Goal: Task Accomplishment & Management: Use online tool/utility

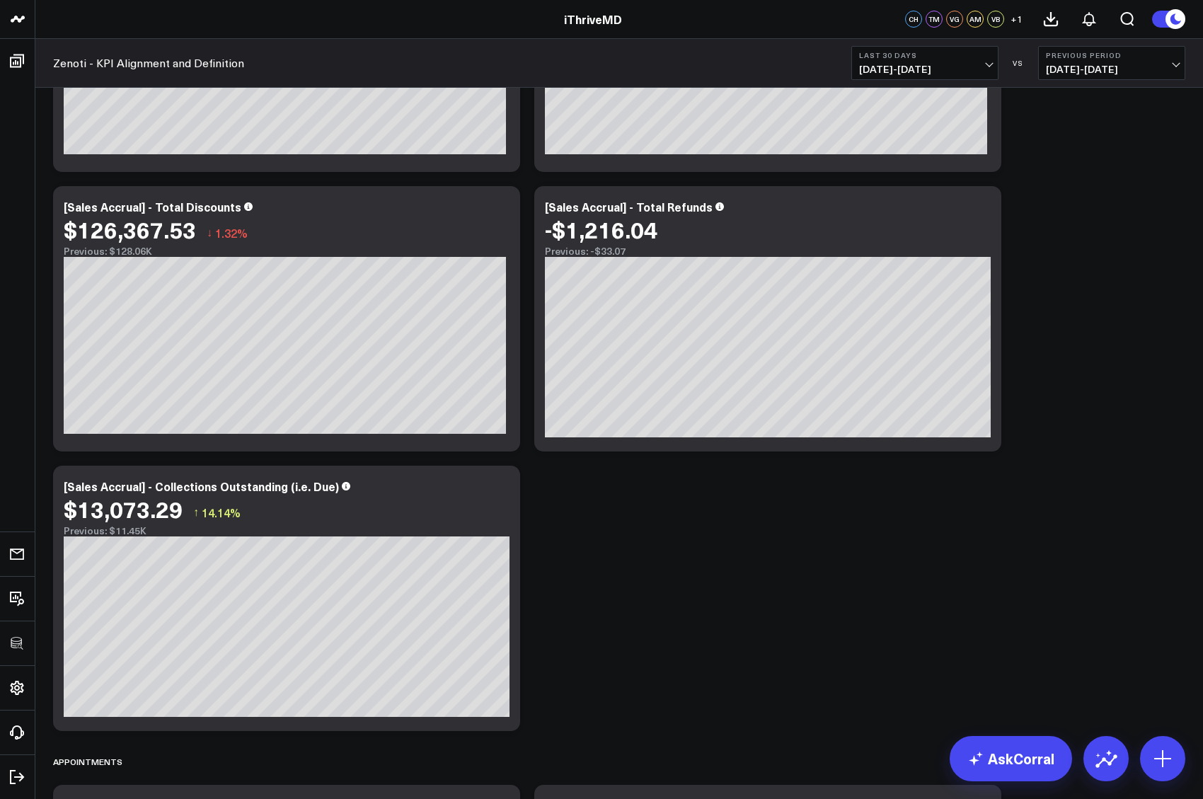
scroll to position [2251, 0]
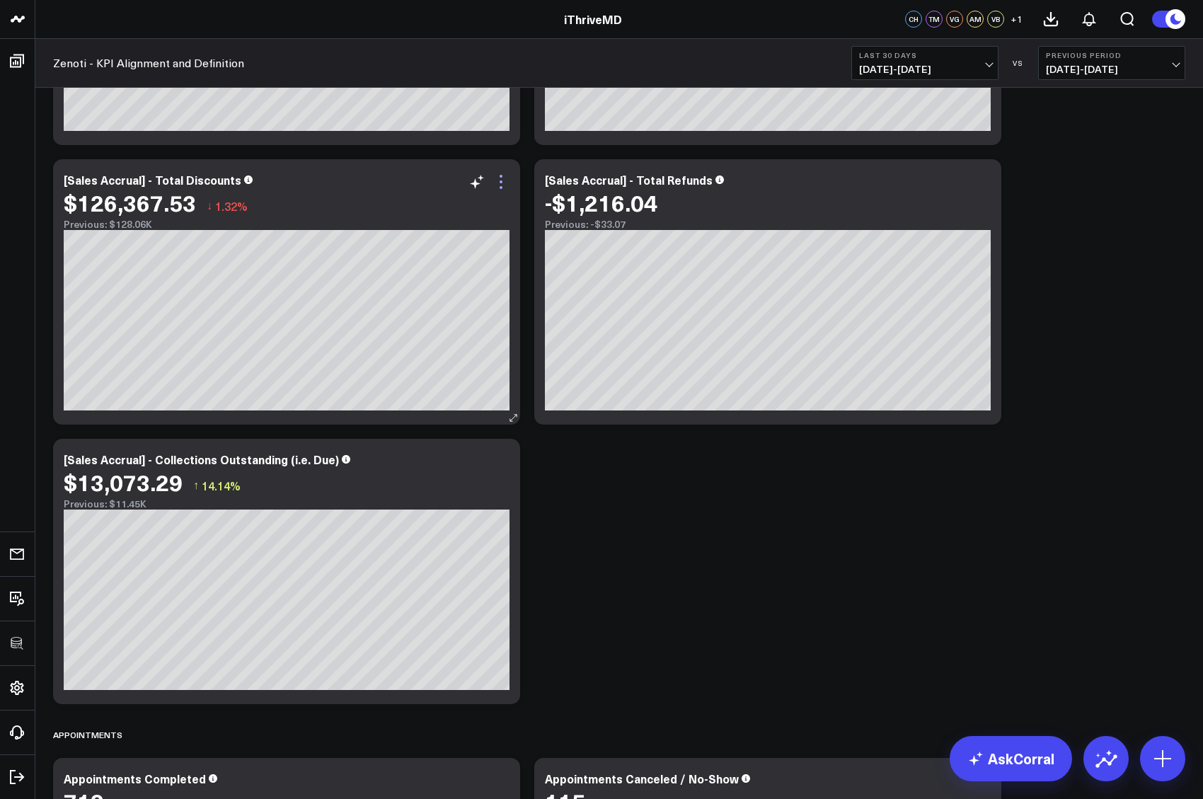
click at [505, 179] on icon at bounding box center [500, 181] width 17 height 17
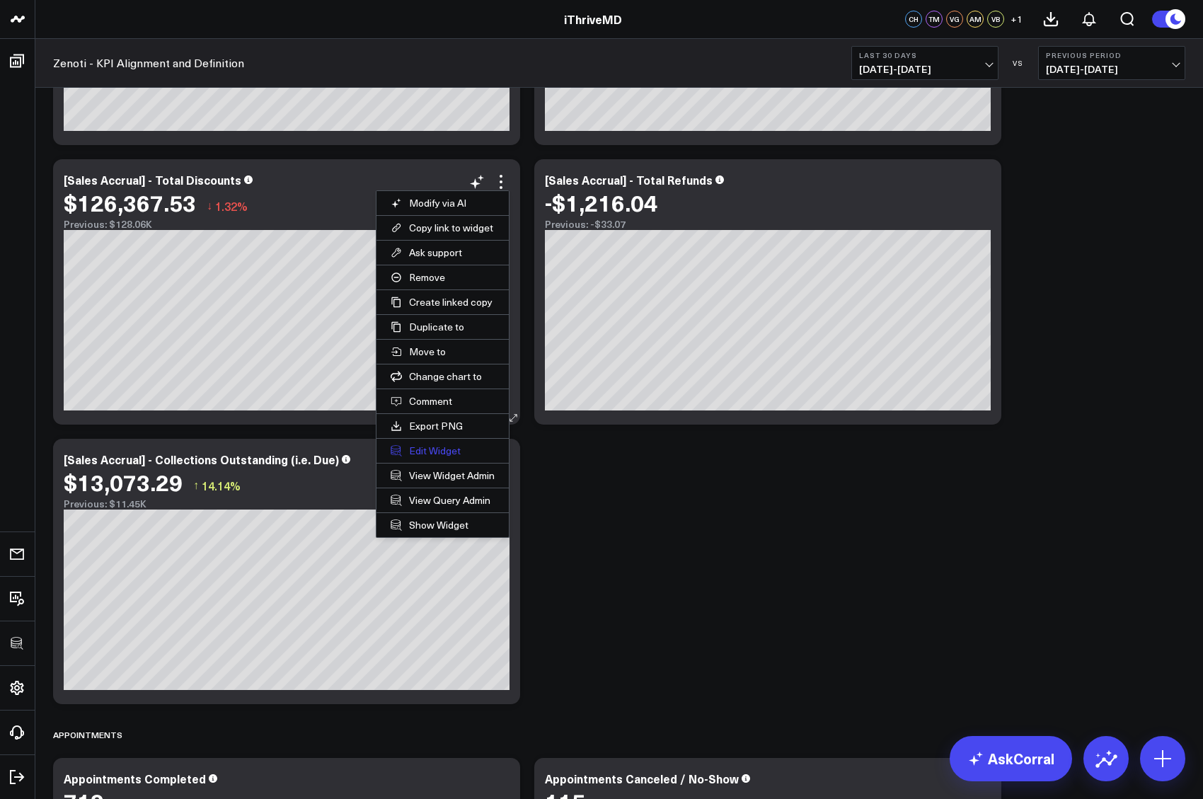
click at [442, 450] on button "Edit Widget" at bounding box center [442, 451] width 132 height 24
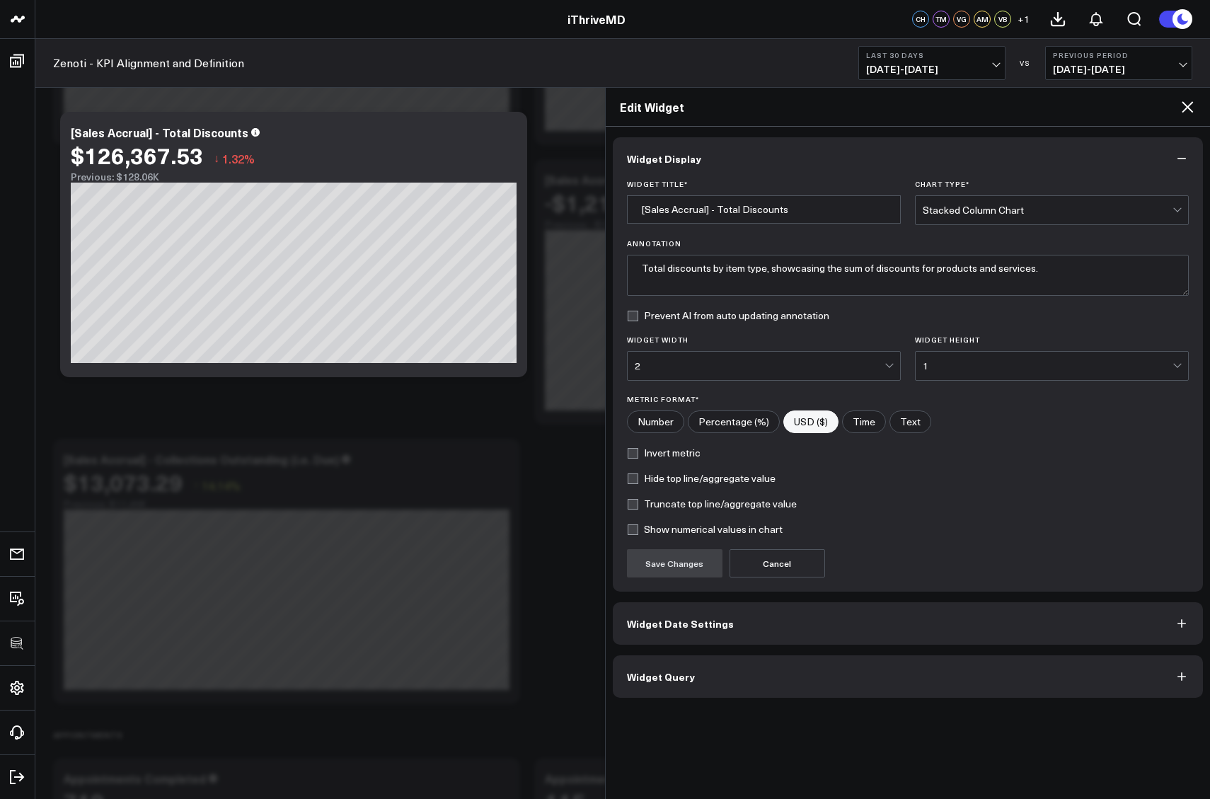
click at [732, 160] on button "Widget Display" at bounding box center [908, 158] width 591 height 42
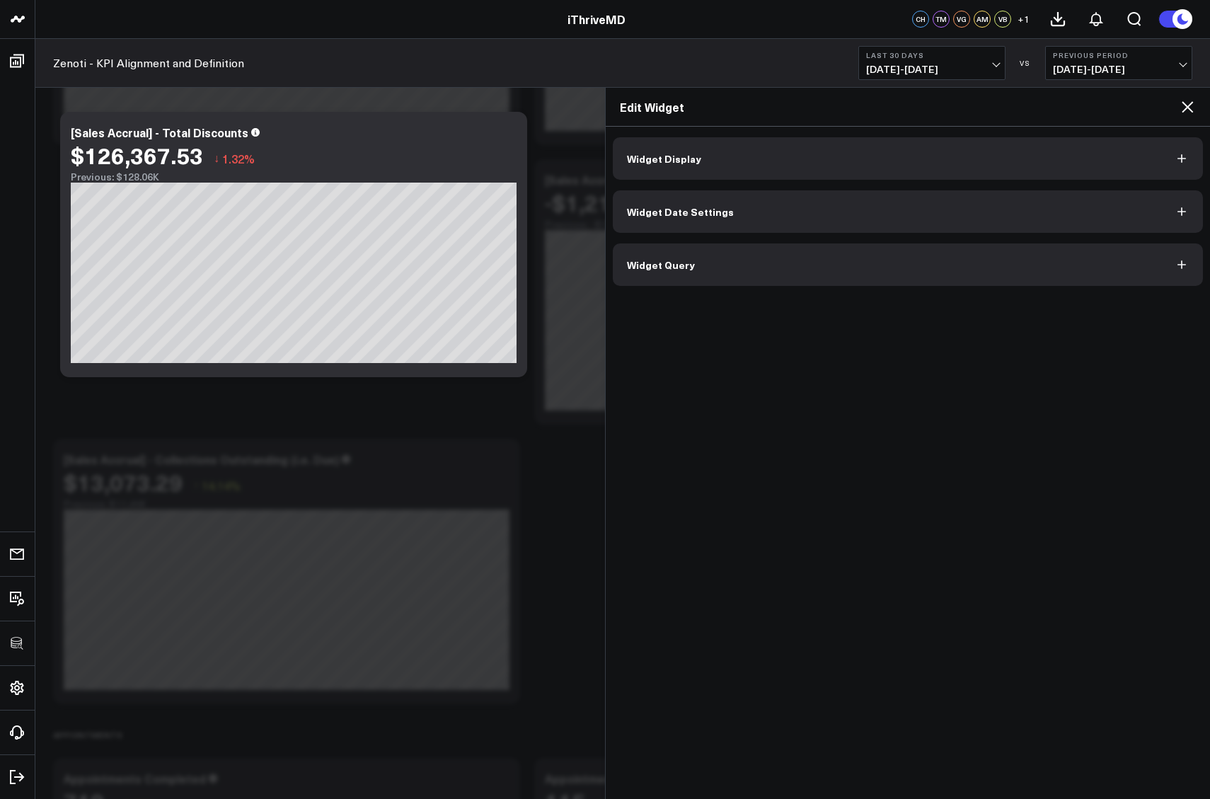
click at [724, 156] on button "Widget Display" at bounding box center [908, 158] width 591 height 42
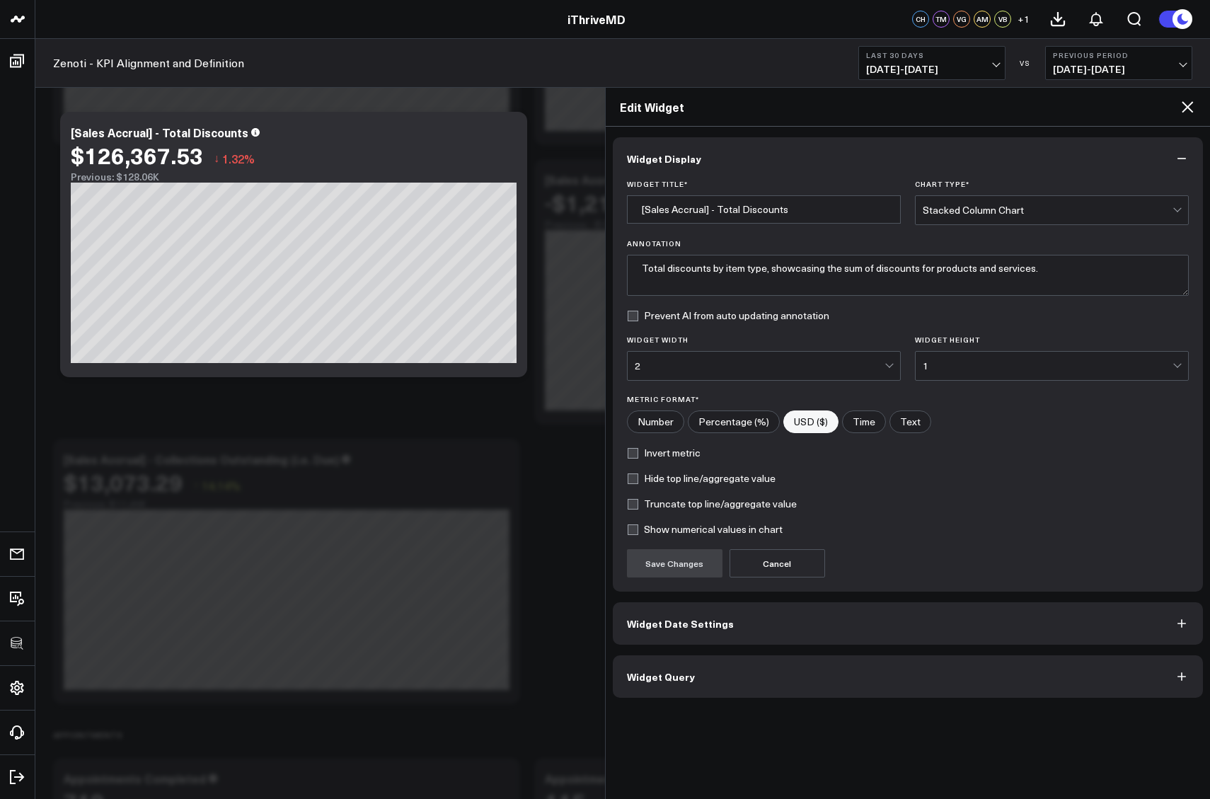
click at [829, 161] on button "Widget Display" at bounding box center [908, 158] width 591 height 42
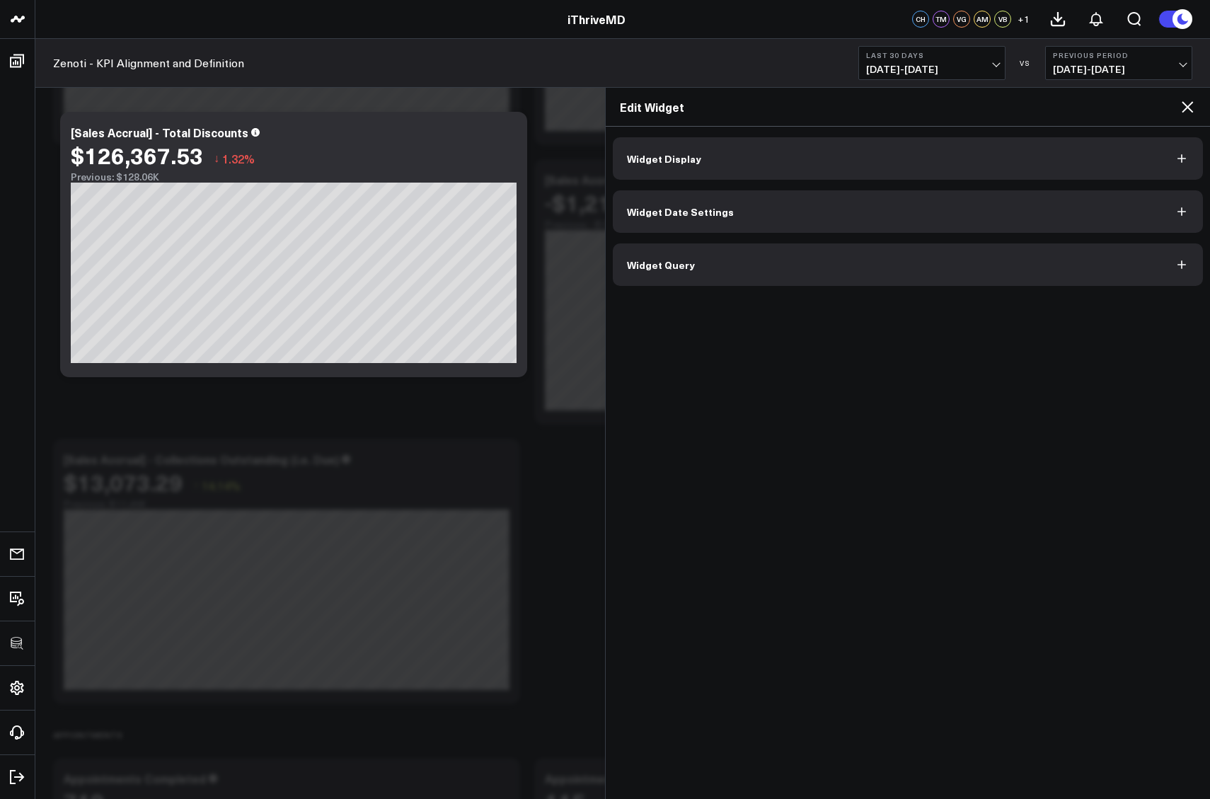
click at [705, 220] on button "Widget Date Settings" at bounding box center [908, 211] width 591 height 42
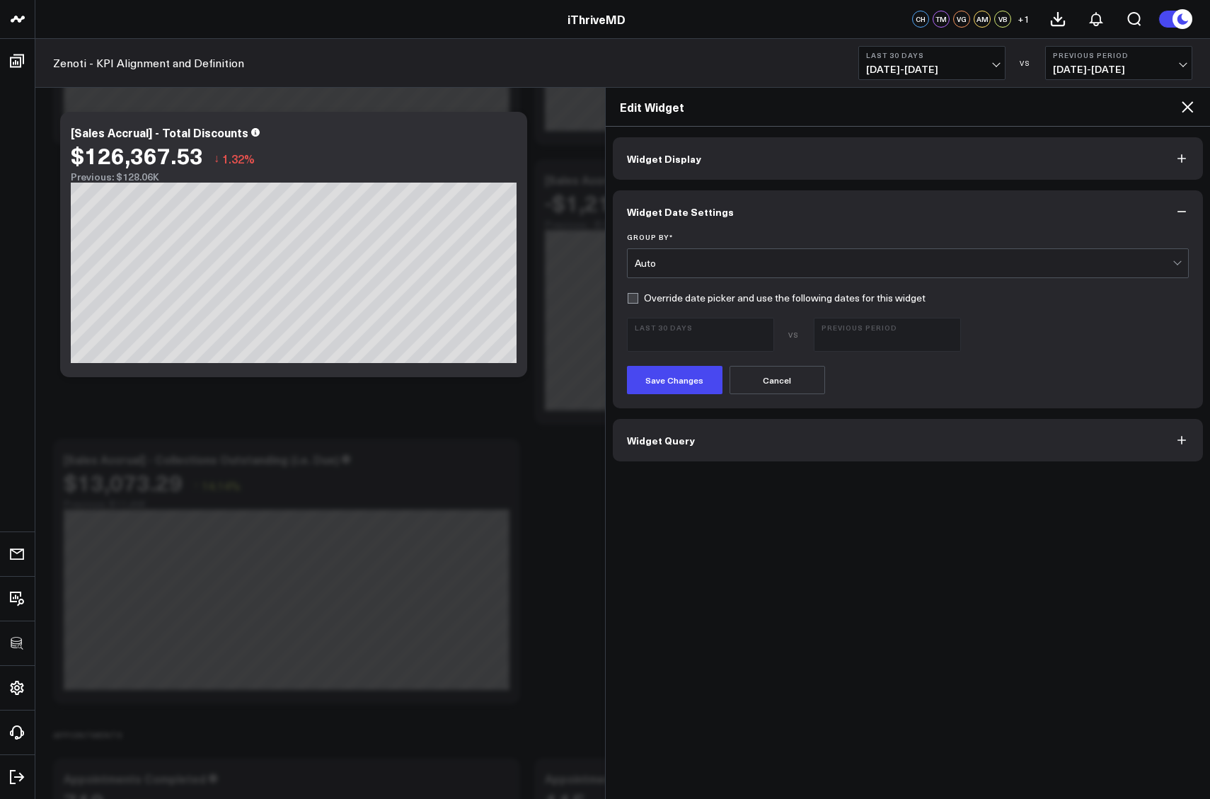
click at [630, 302] on label "Override date picker and use the following dates for this widget" at bounding box center [776, 297] width 299 height 11
click at [630, 302] on input "Override date picker and use the following dates for this widget" at bounding box center [632, 297] width 11 height 11
checkbox input "true"
click at [654, 335] on span "09/14/25 - 10/13/25" at bounding box center [701, 340] width 132 height 11
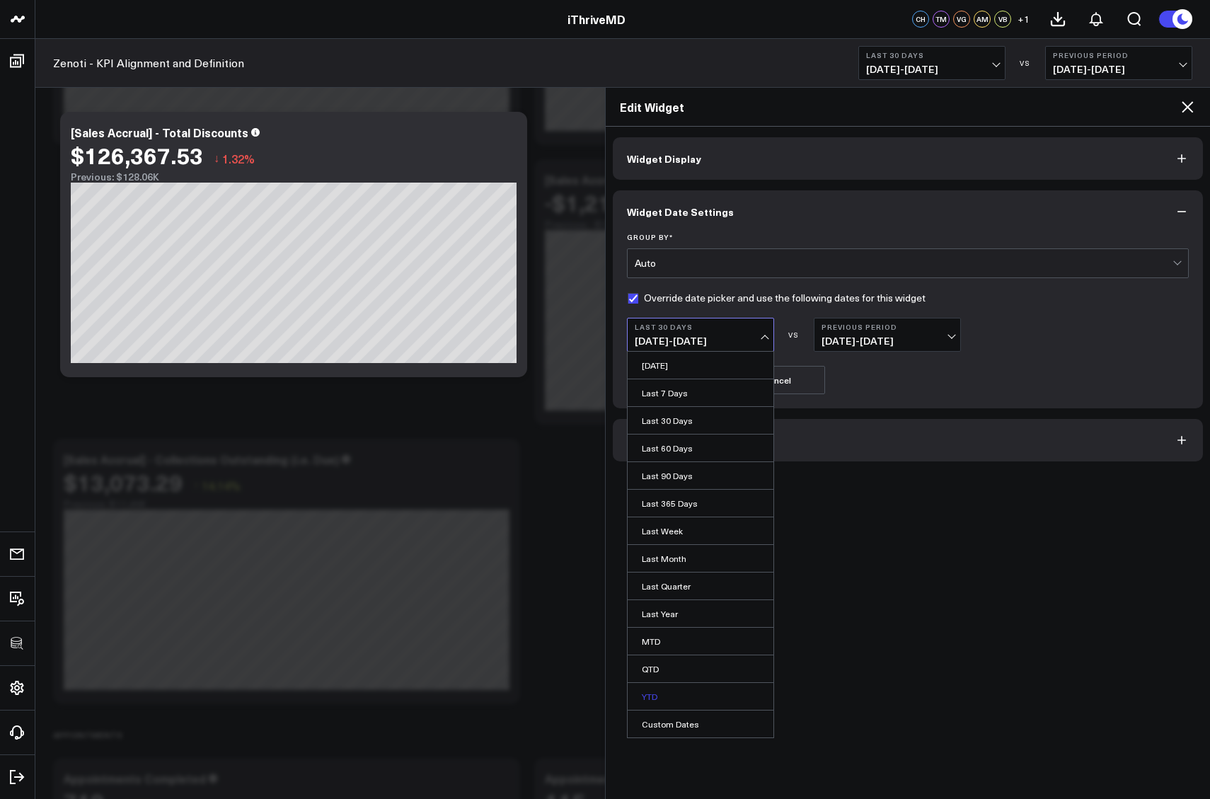
click at [655, 693] on link "YTD" at bounding box center [701, 696] width 146 height 27
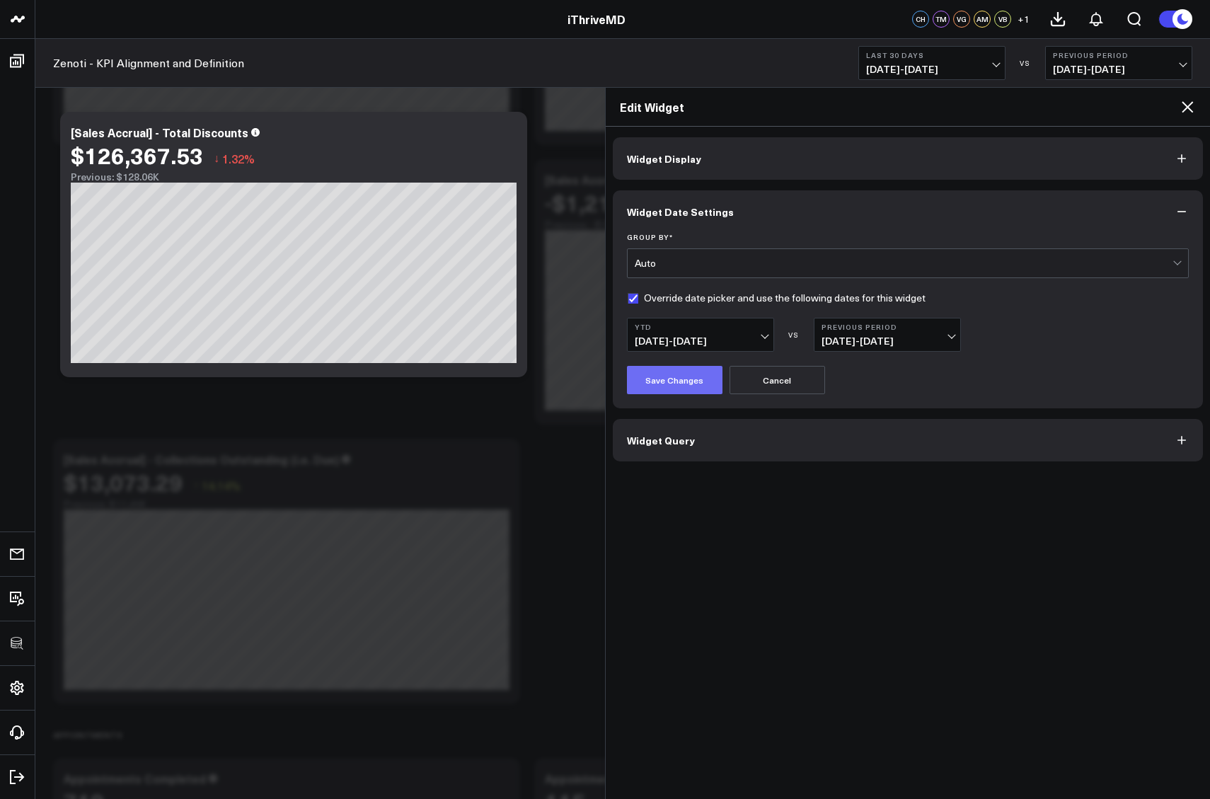
click at [669, 383] on button "Save Changes" at bounding box center [675, 380] width 96 height 28
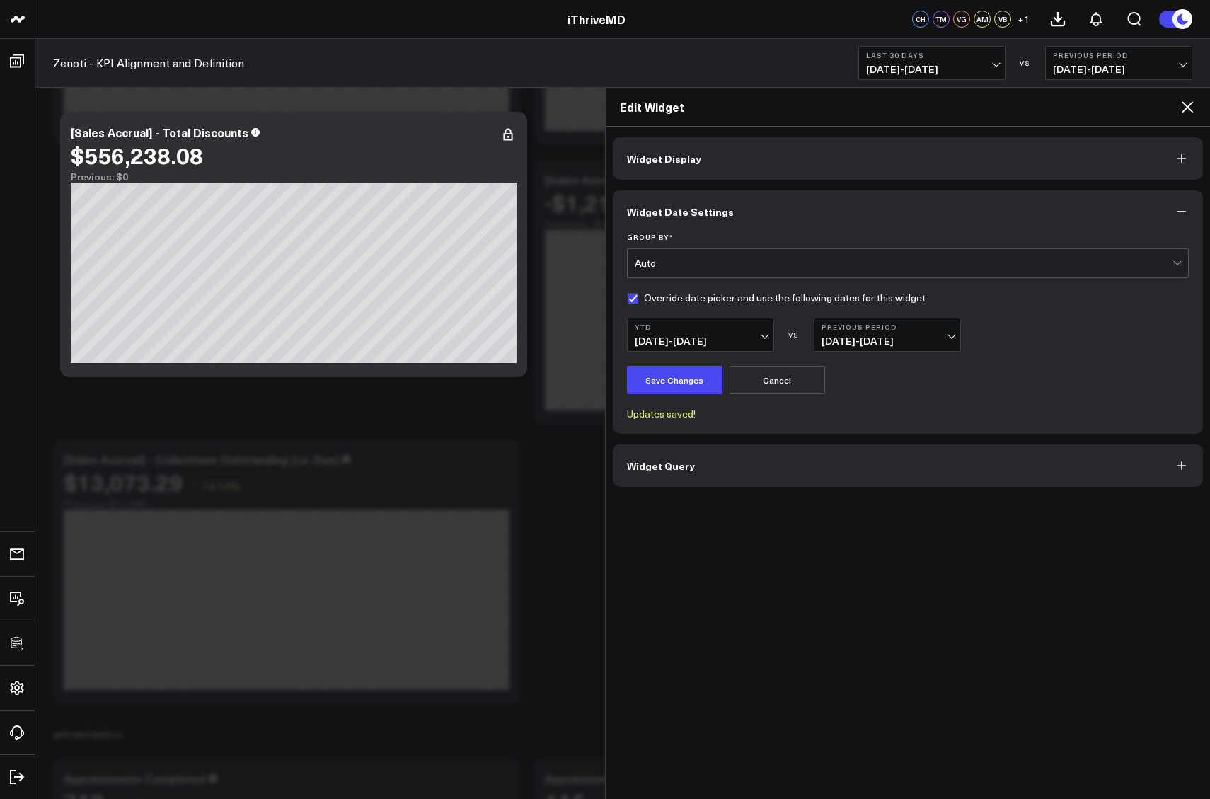
click at [1196, 102] on div "Edit Widget" at bounding box center [908, 107] width 605 height 39
click at [1187, 112] on icon at bounding box center [1187, 106] width 17 height 17
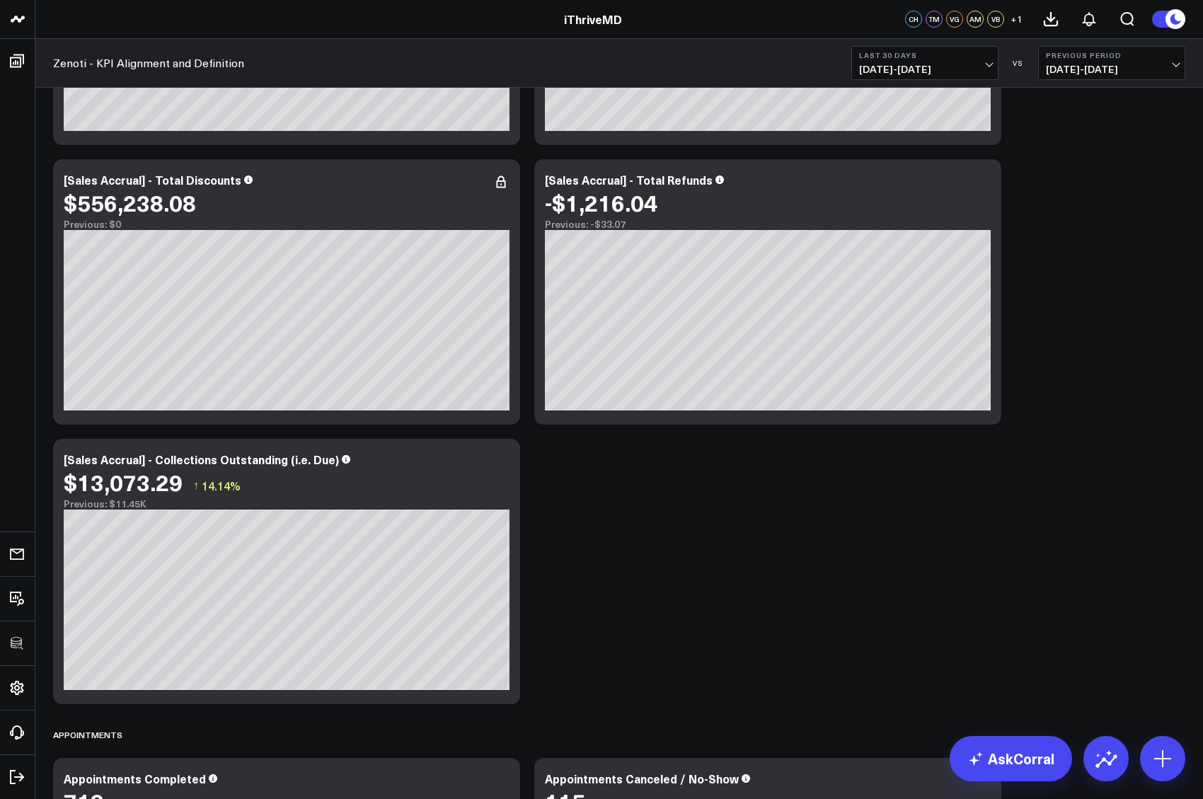
click at [948, 59] on button "Last 30 Days 09/14/25 - 10/13/25" at bounding box center [924, 63] width 147 height 34
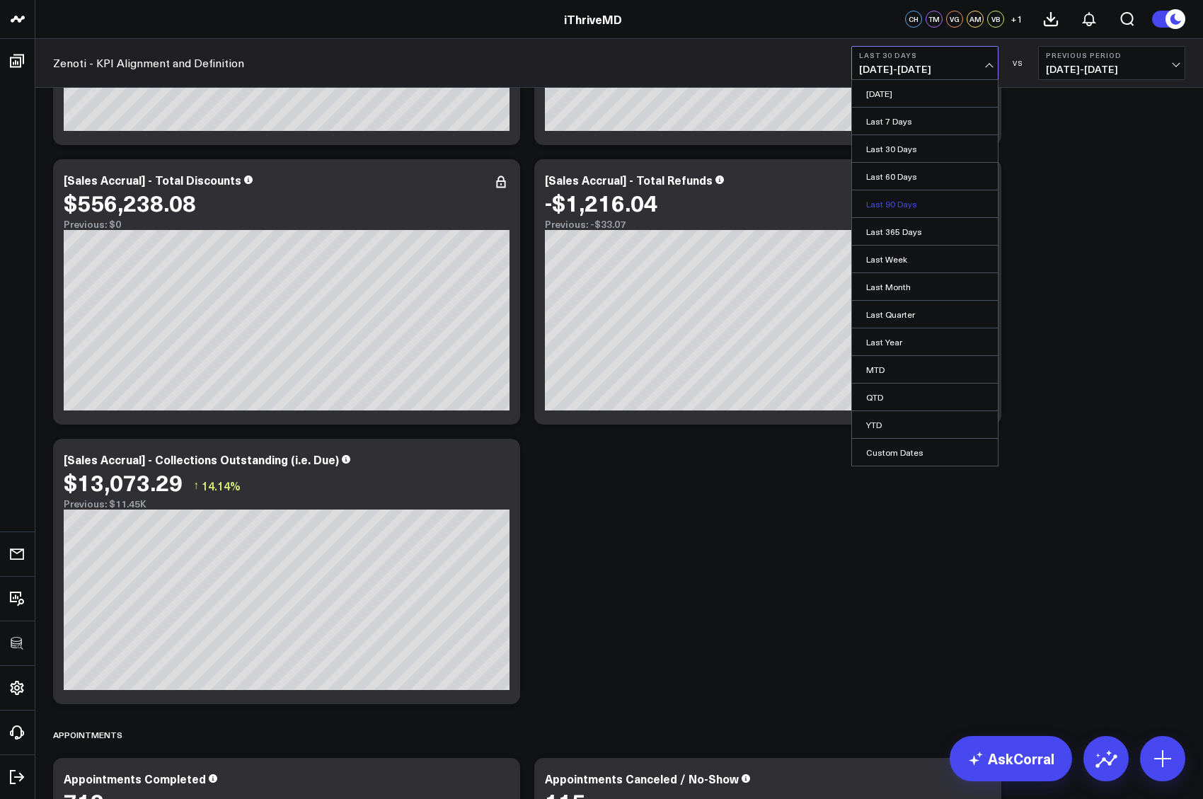
click at [913, 201] on link "Last 90 Days" at bounding box center [925, 203] width 146 height 27
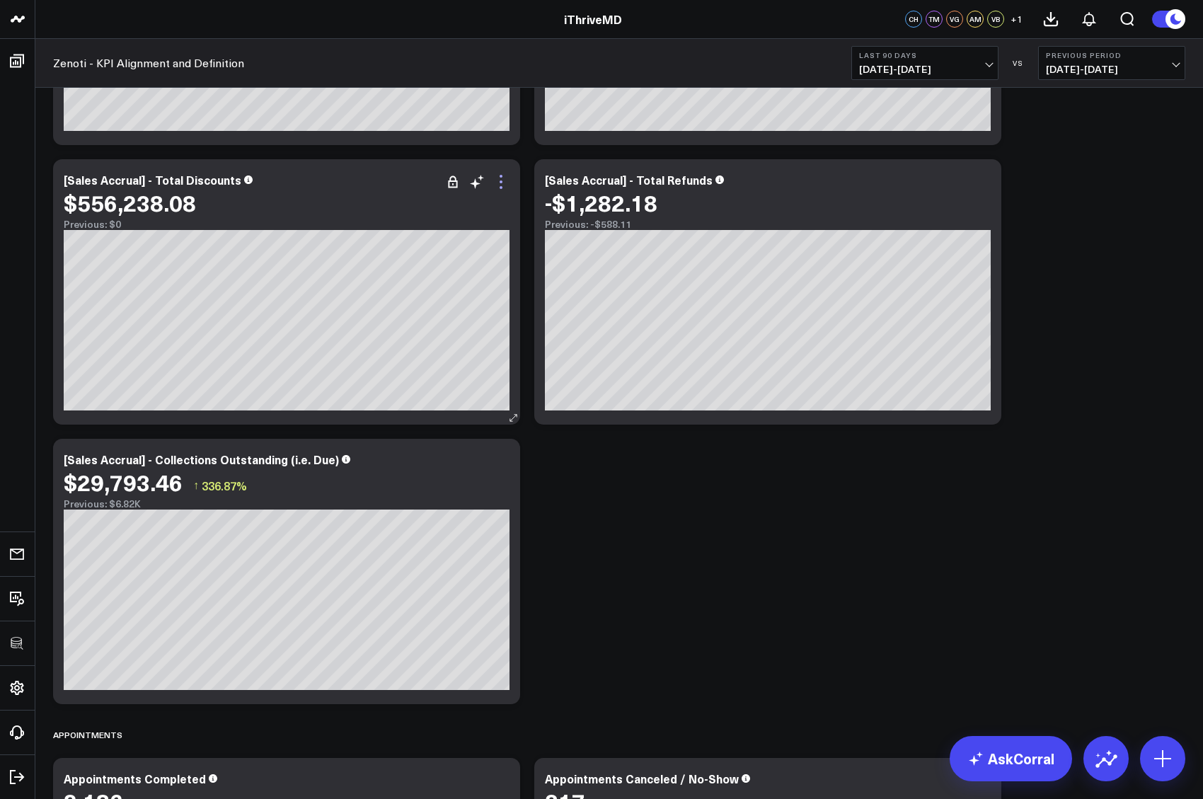
click at [500, 183] on icon at bounding box center [501, 181] width 3 height 3
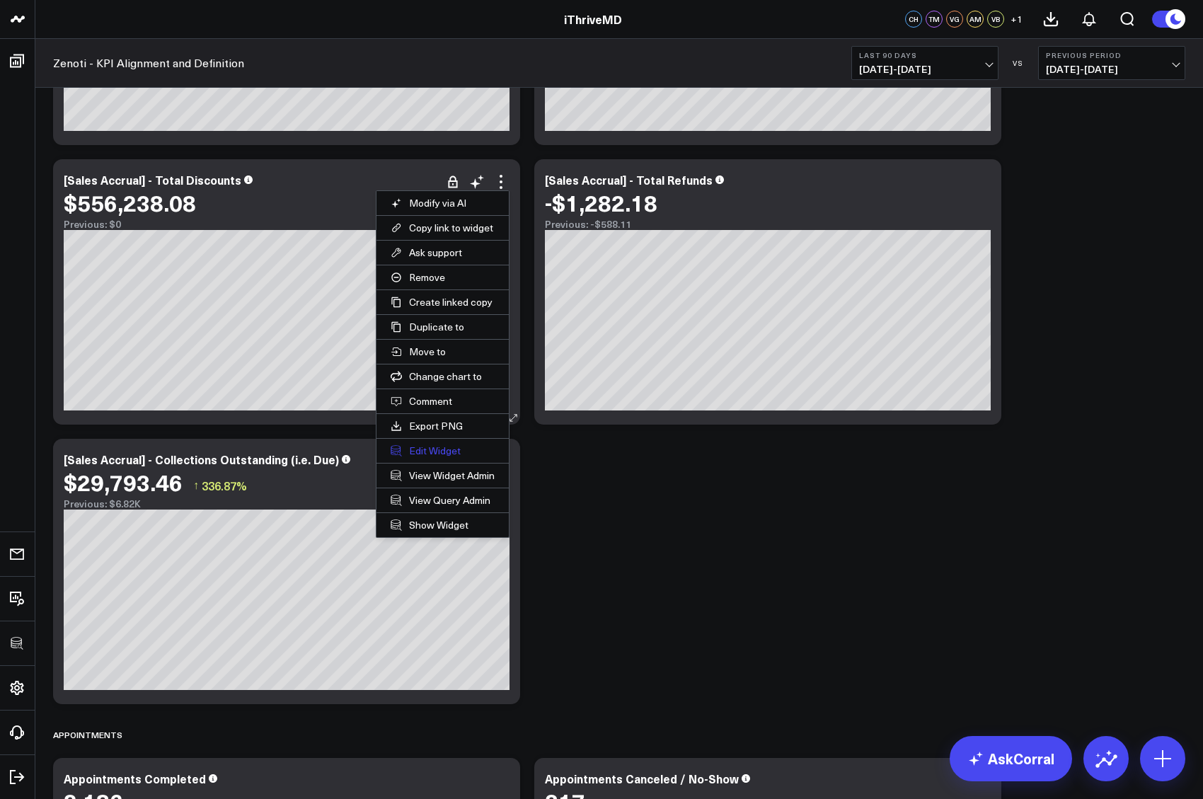
click at [434, 448] on button "Edit Widget" at bounding box center [442, 451] width 132 height 24
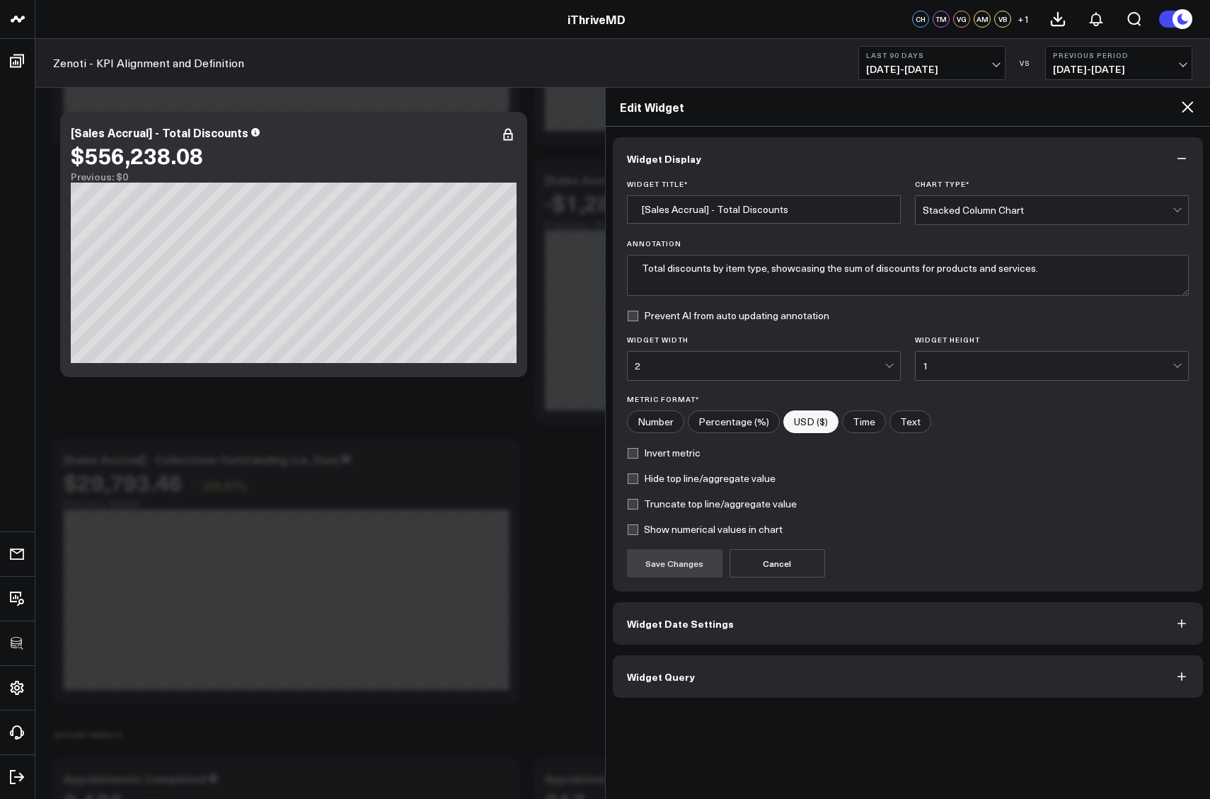
click at [685, 623] on span "Widget Date Settings" at bounding box center [680, 623] width 107 height 11
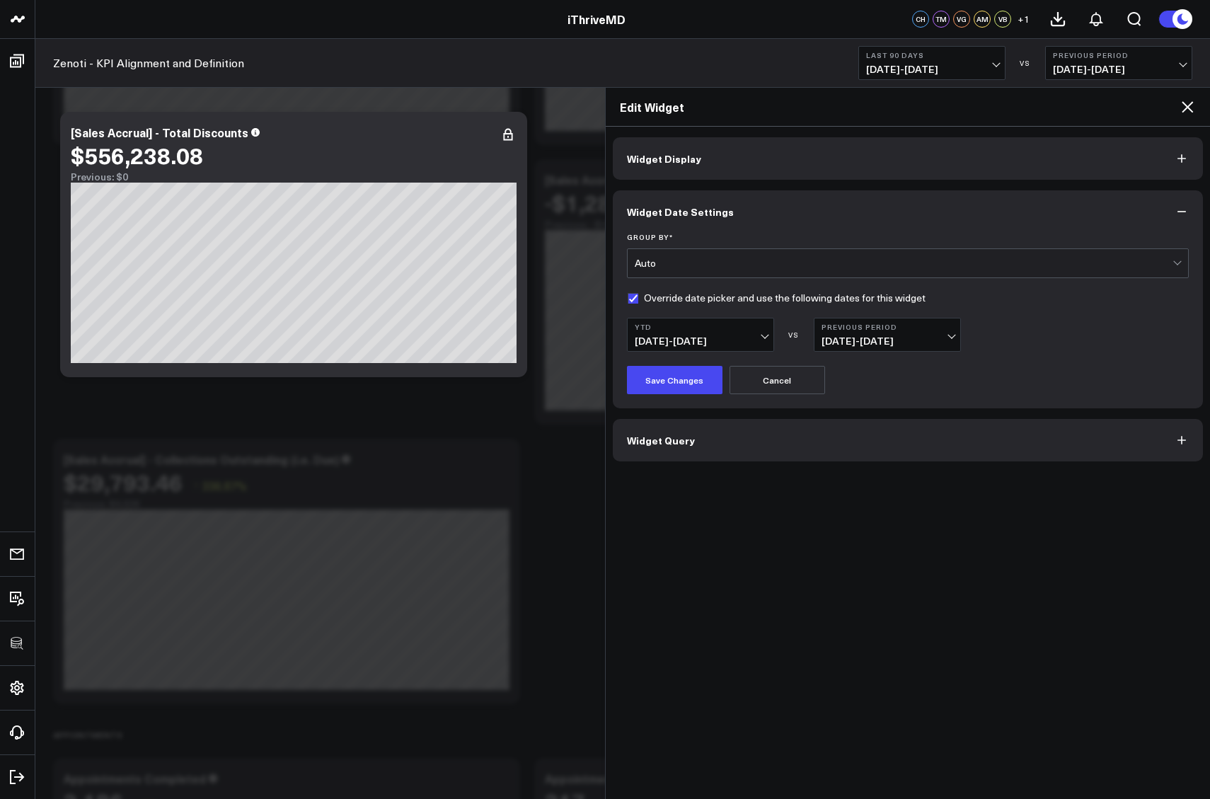
click at [632, 299] on label "Override date picker and use the following dates for this widget" at bounding box center [776, 297] width 299 height 11
click at [632, 299] on input "Override date picker and use the following dates for this widget" at bounding box center [632, 297] width 11 height 11
checkbox input "false"
click at [662, 383] on button "Save Changes" at bounding box center [675, 380] width 96 height 28
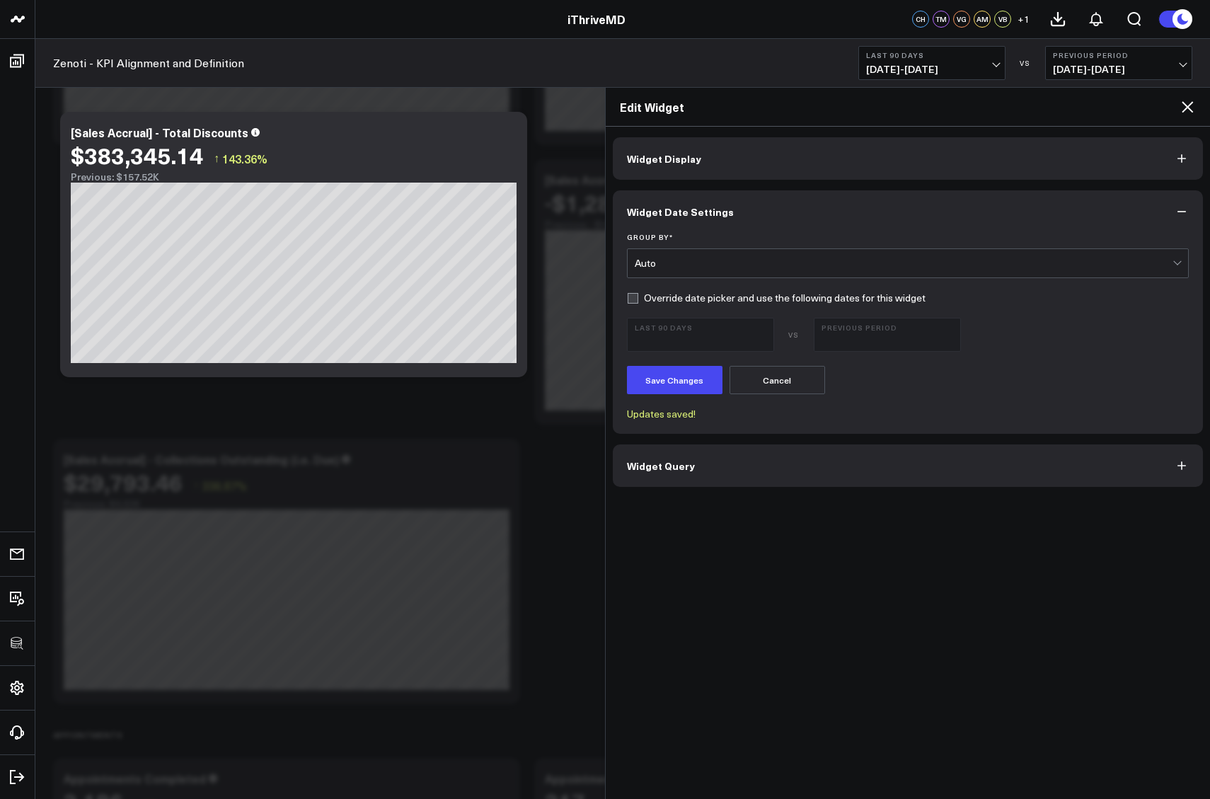
click at [1191, 107] on icon at bounding box center [1187, 106] width 17 height 17
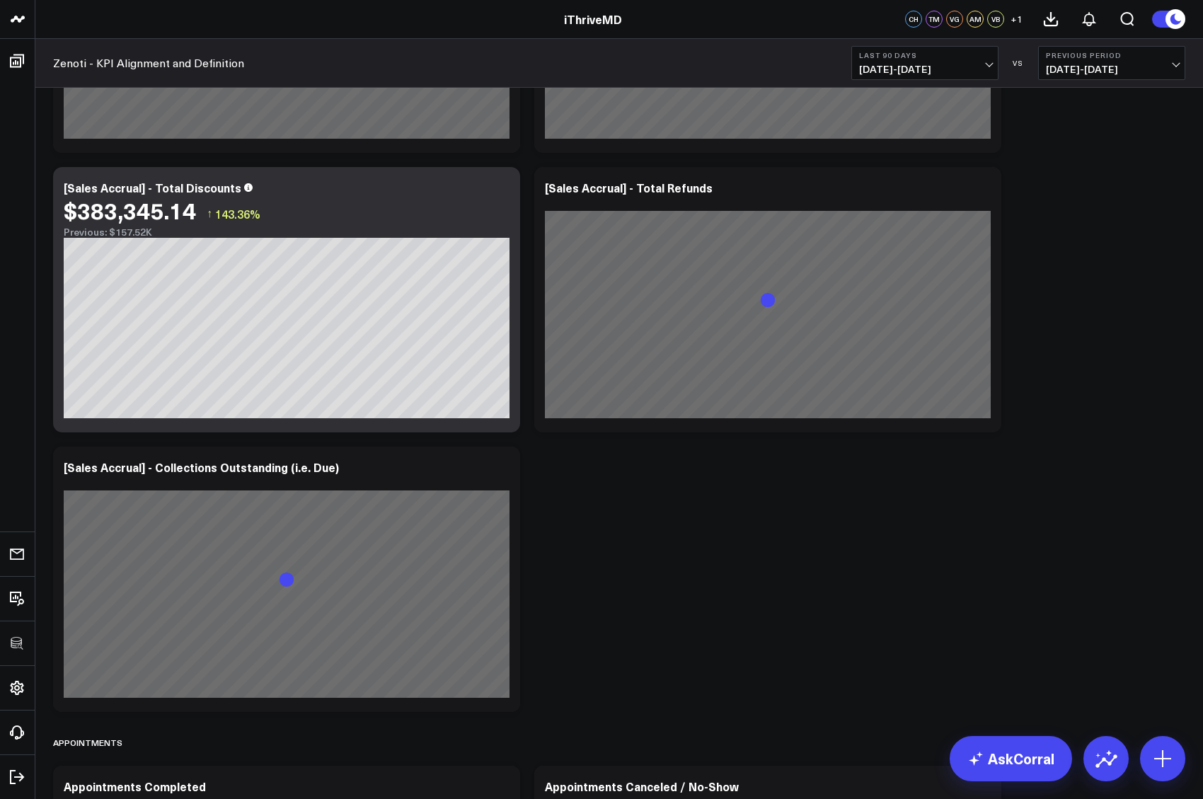
scroll to position [2251, 0]
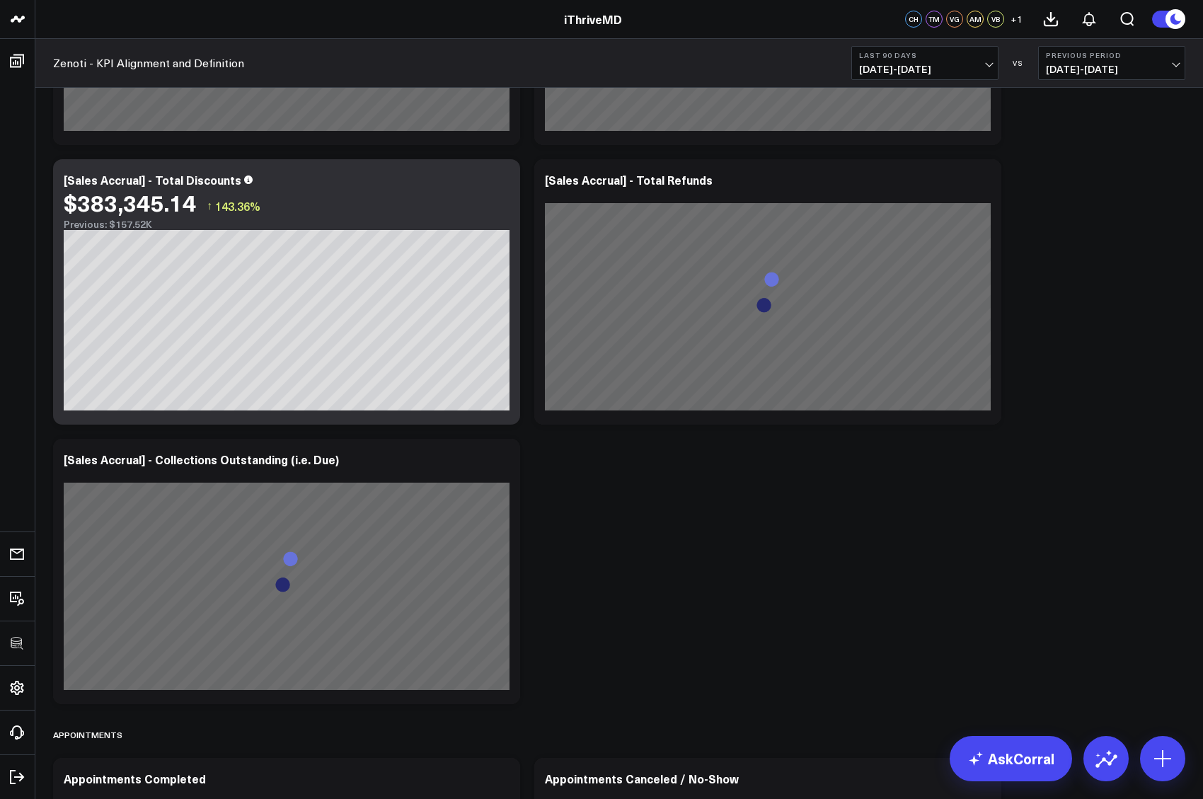
click at [912, 67] on span "[DATE] - [DATE]" at bounding box center [925, 69] width 132 height 11
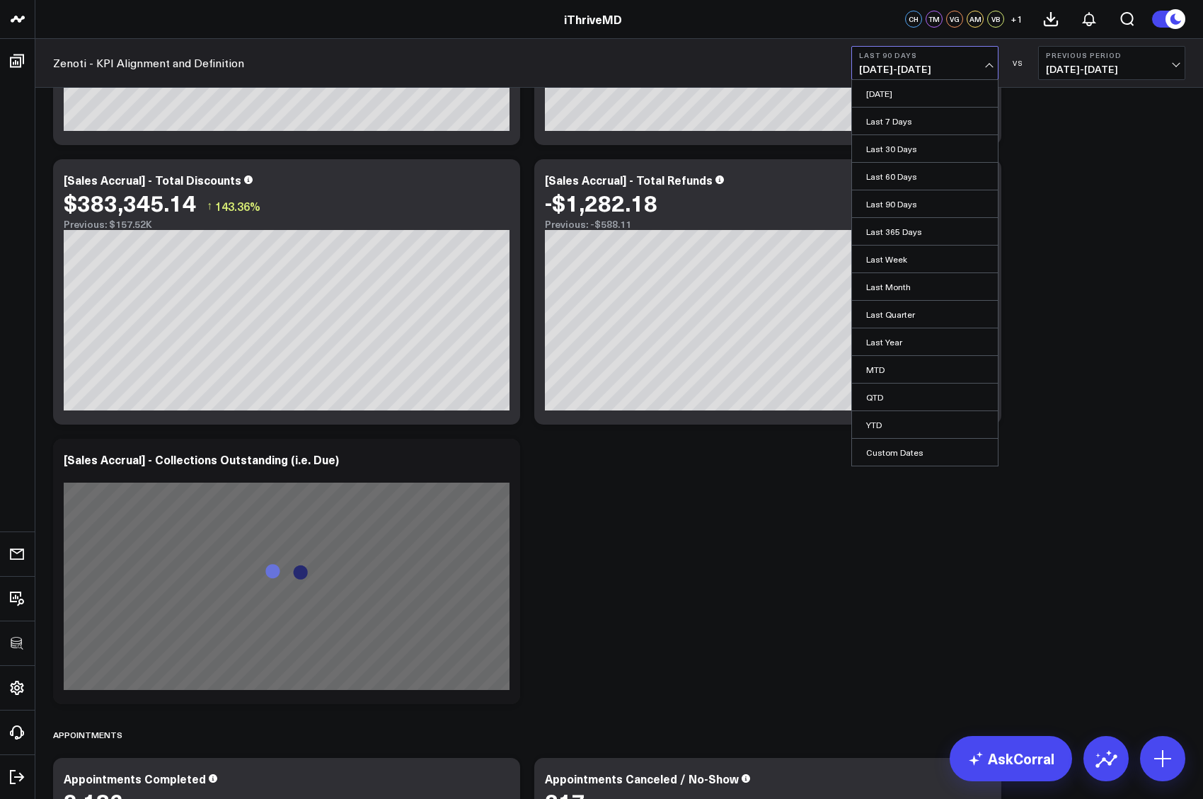
scroll to position [2277, 0]
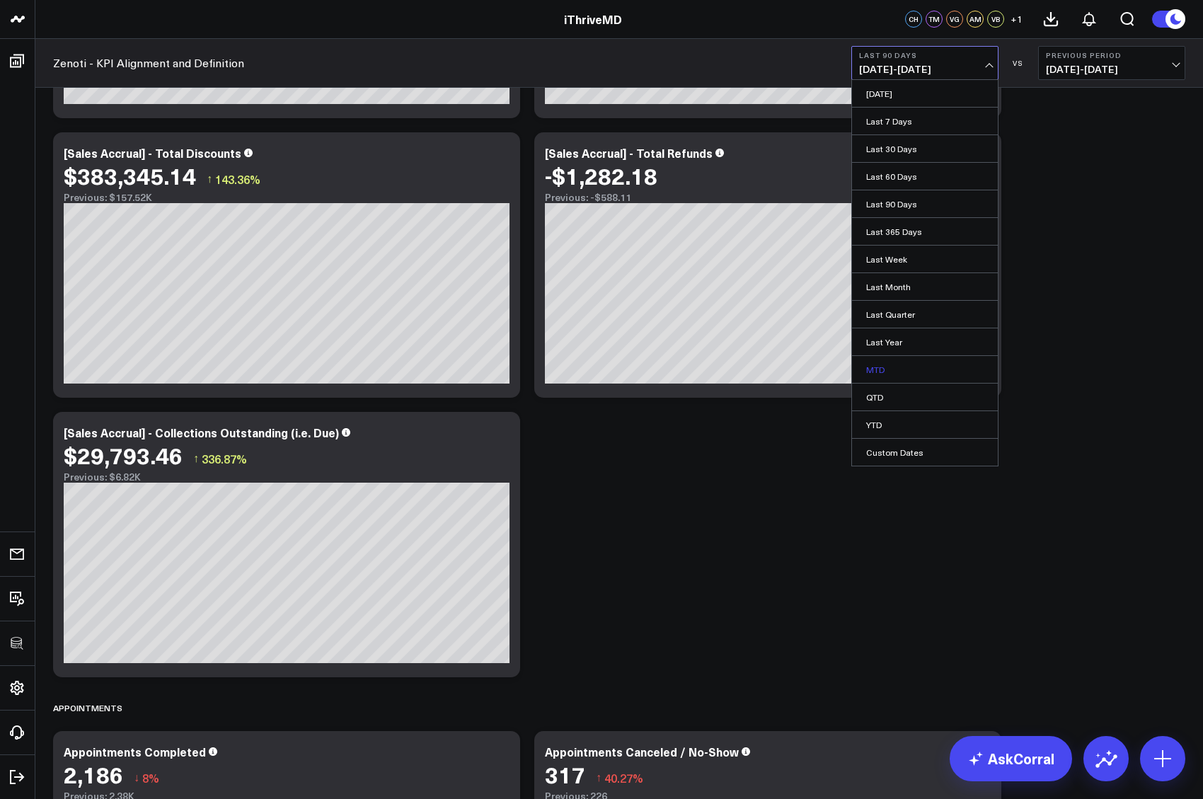
click at [871, 363] on link "MTD" at bounding box center [925, 369] width 146 height 27
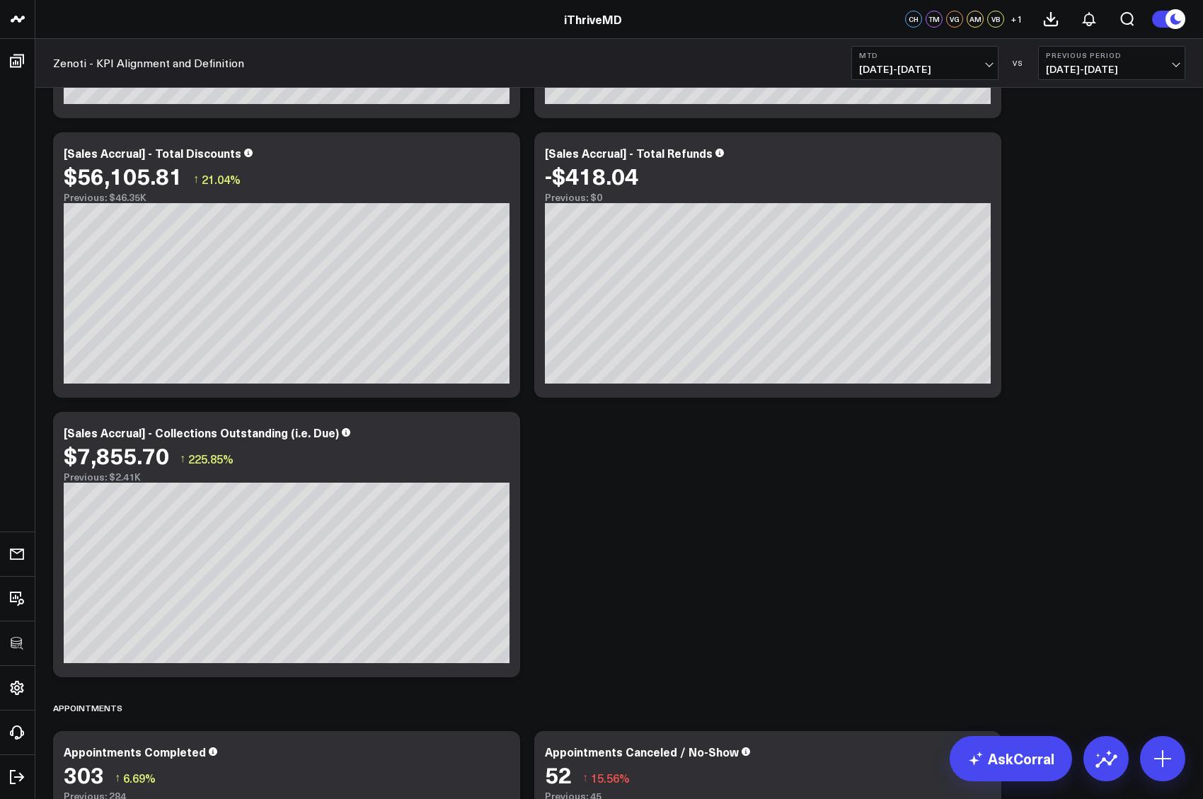
click at [1109, 68] on span "[DATE] - [DATE]" at bounding box center [1112, 69] width 132 height 11
click at [1062, 125] on link "MoM" at bounding box center [1112, 121] width 146 height 27
click at [1079, 229] on div "Net Sales Modify via AI Copy link to widget Ask support Remove Create linked co…" at bounding box center [619, 125] width 1146 height 4630
click at [500, 157] on icon at bounding box center [500, 154] width 17 height 17
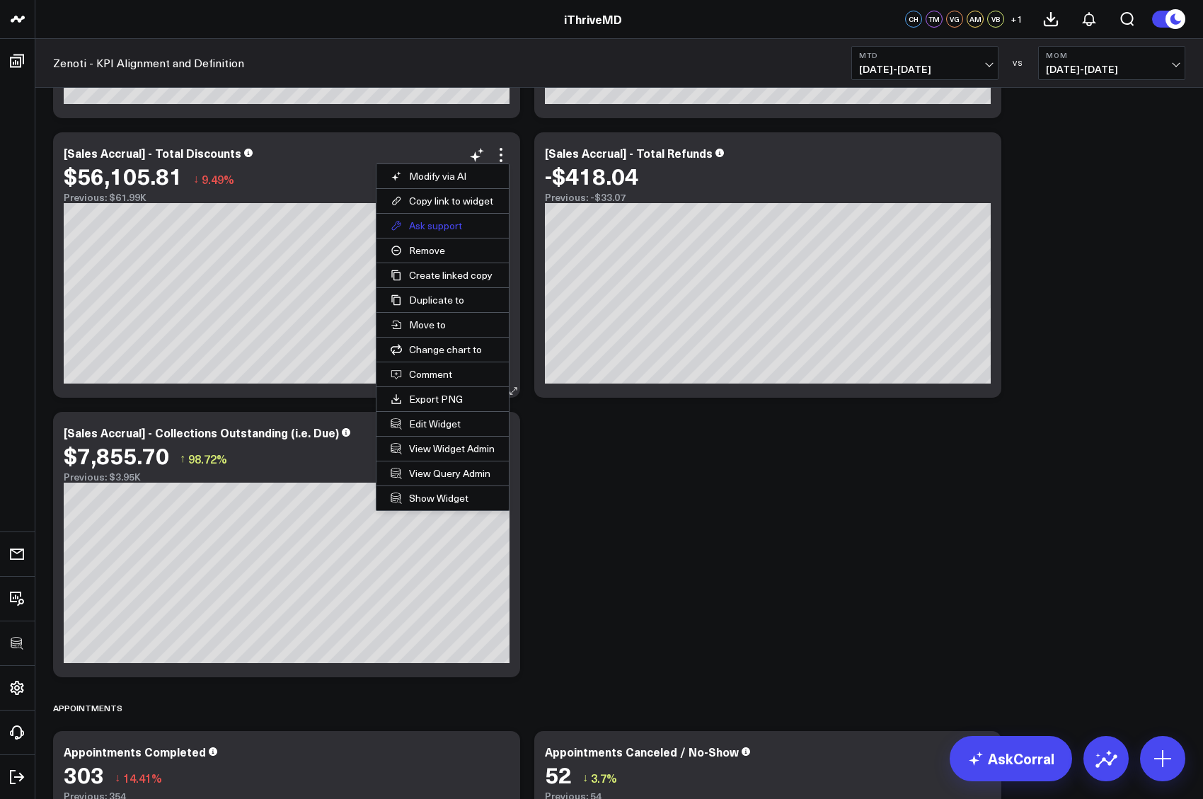
click at [431, 231] on button "Ask support" at bounding box center [442, 226] width 132 height 24
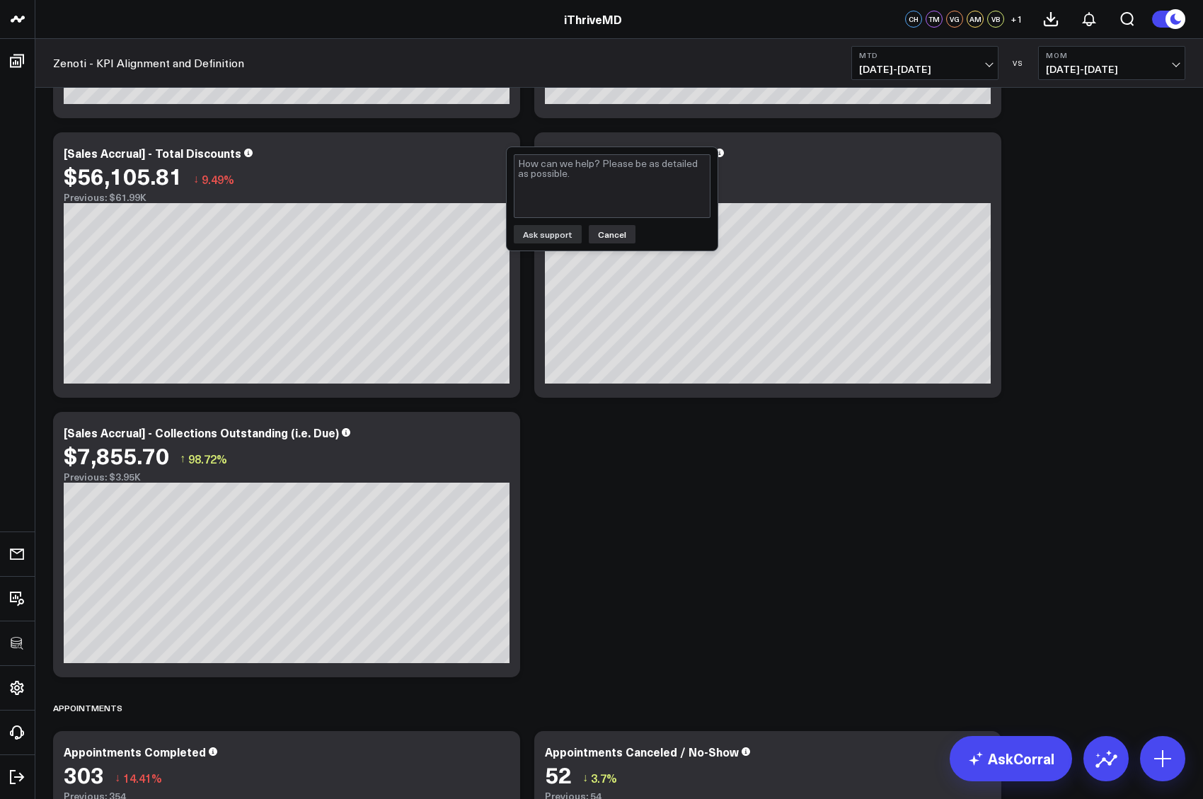
click at [612, 234] on button "Cancel" at bounding box center [612, 234] width 47 height 18
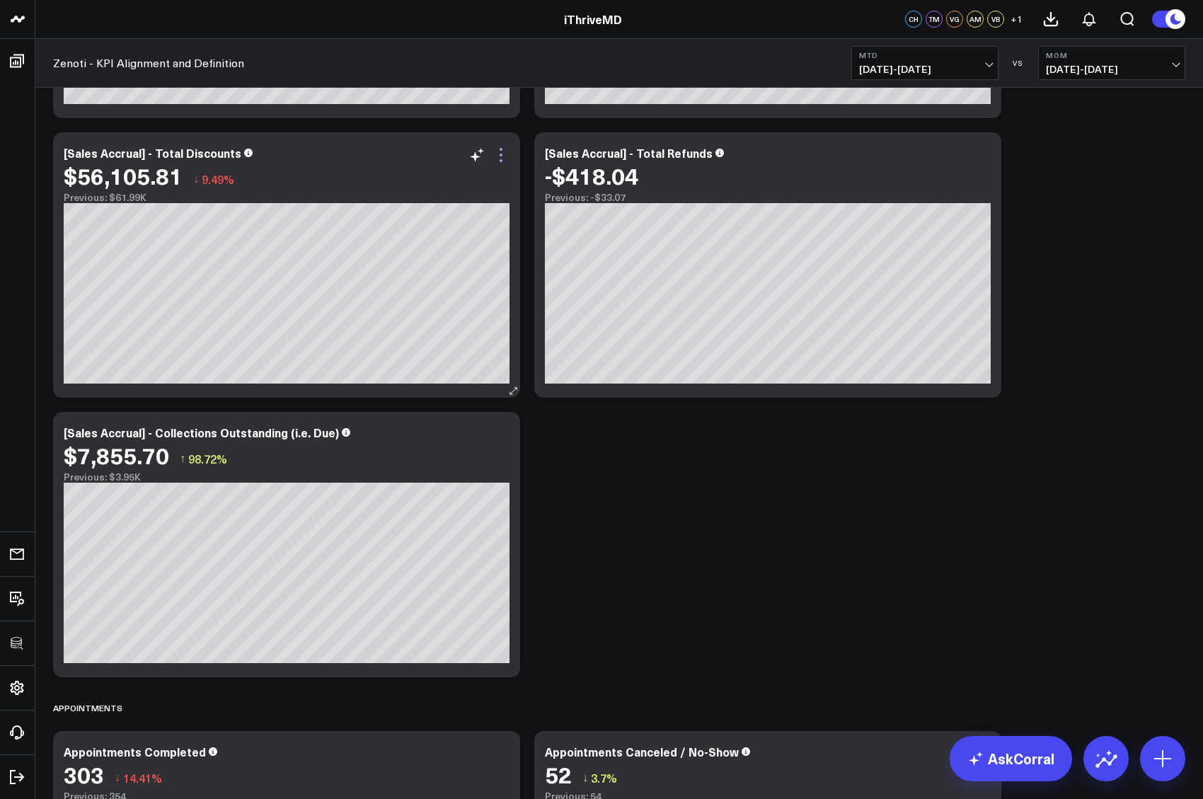
click at [500, 156] on icon at bounding box center [500, 154] width 17 height 17
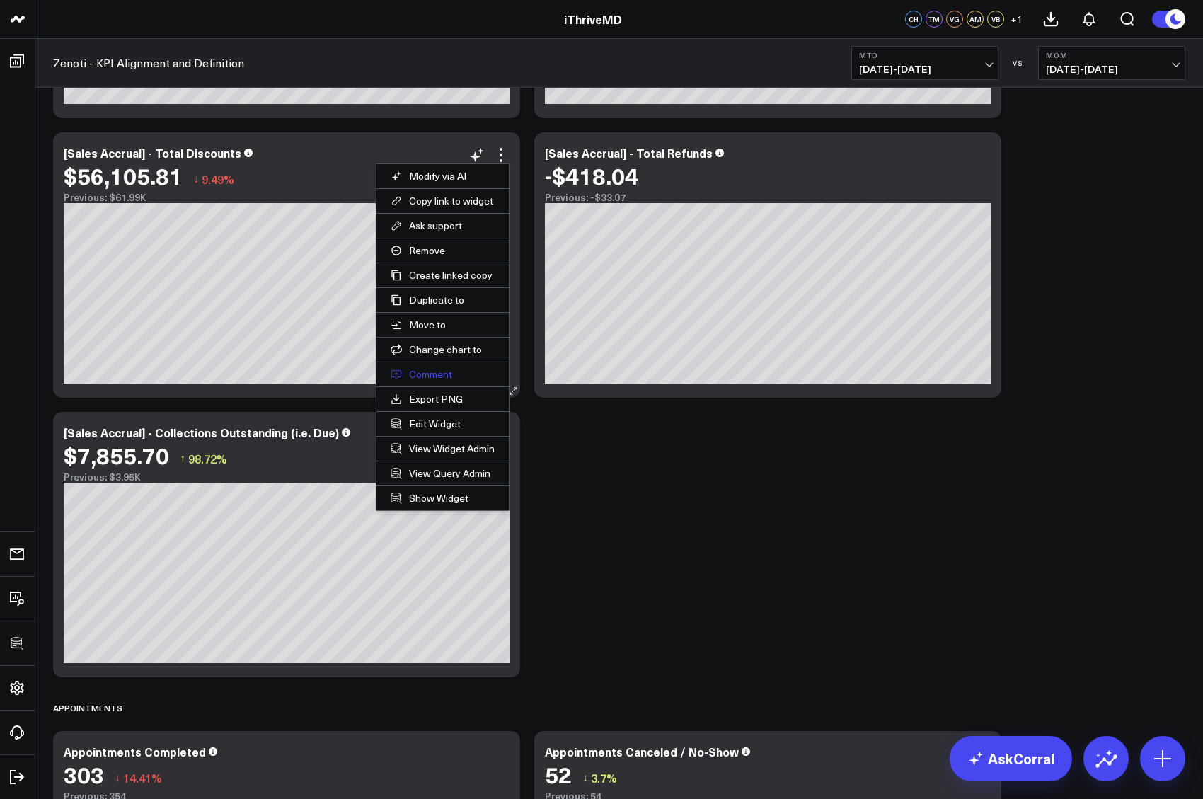
click at [433, 373] on button "Comment" at bounding box center [442, 374] width 132 height 24
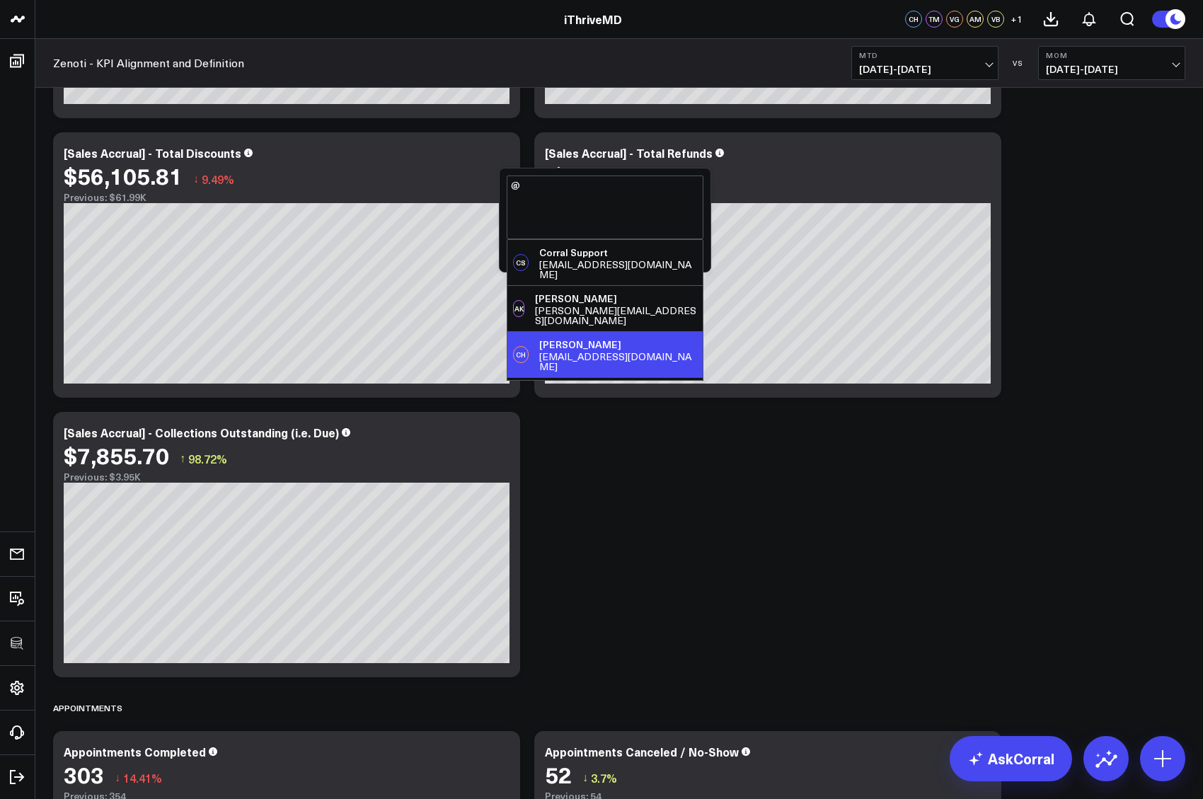
click at [651, 332] on div "CH [PERSON_NAME] [EMAIL_ADDRESS][DOMAIN_NAME]" at bounding box center [604, 354] width 195 height 45
type textarea "@[PERSON_NAME]"
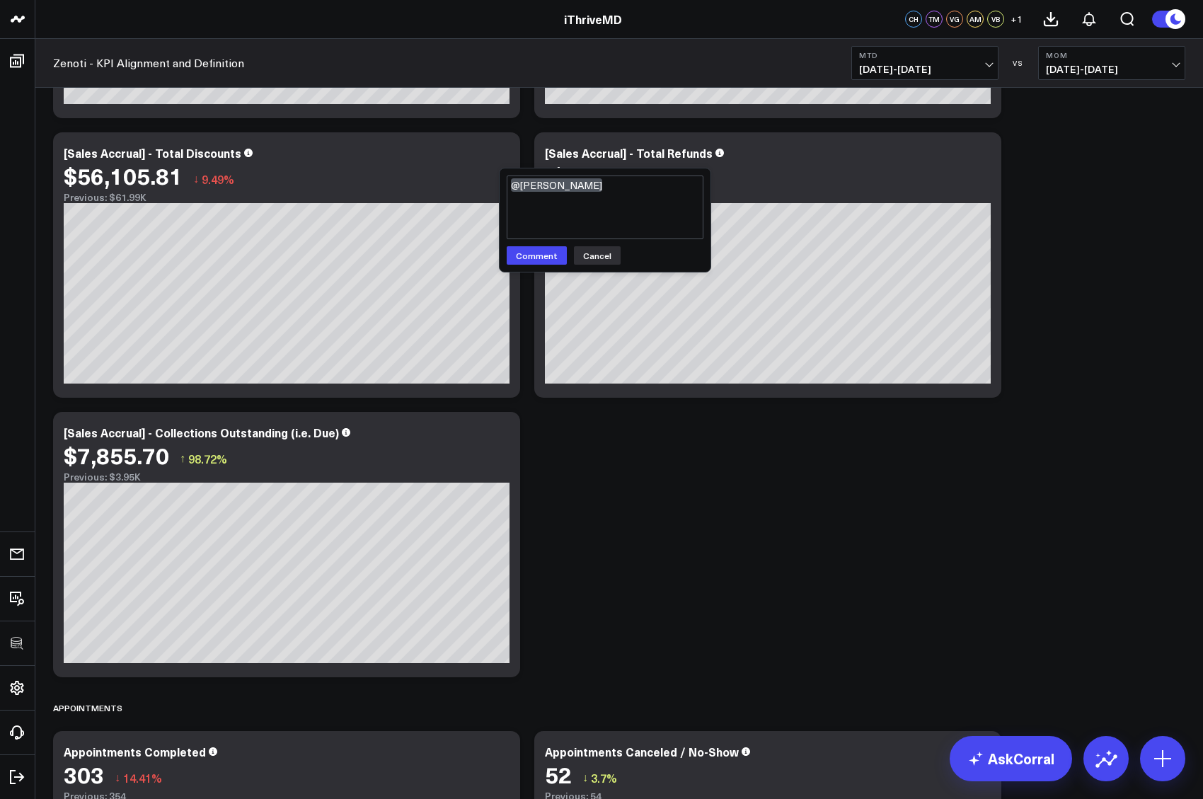
click at [591, 254] on button "Cancel" at bounding box center [597, 255] width 47 height 18
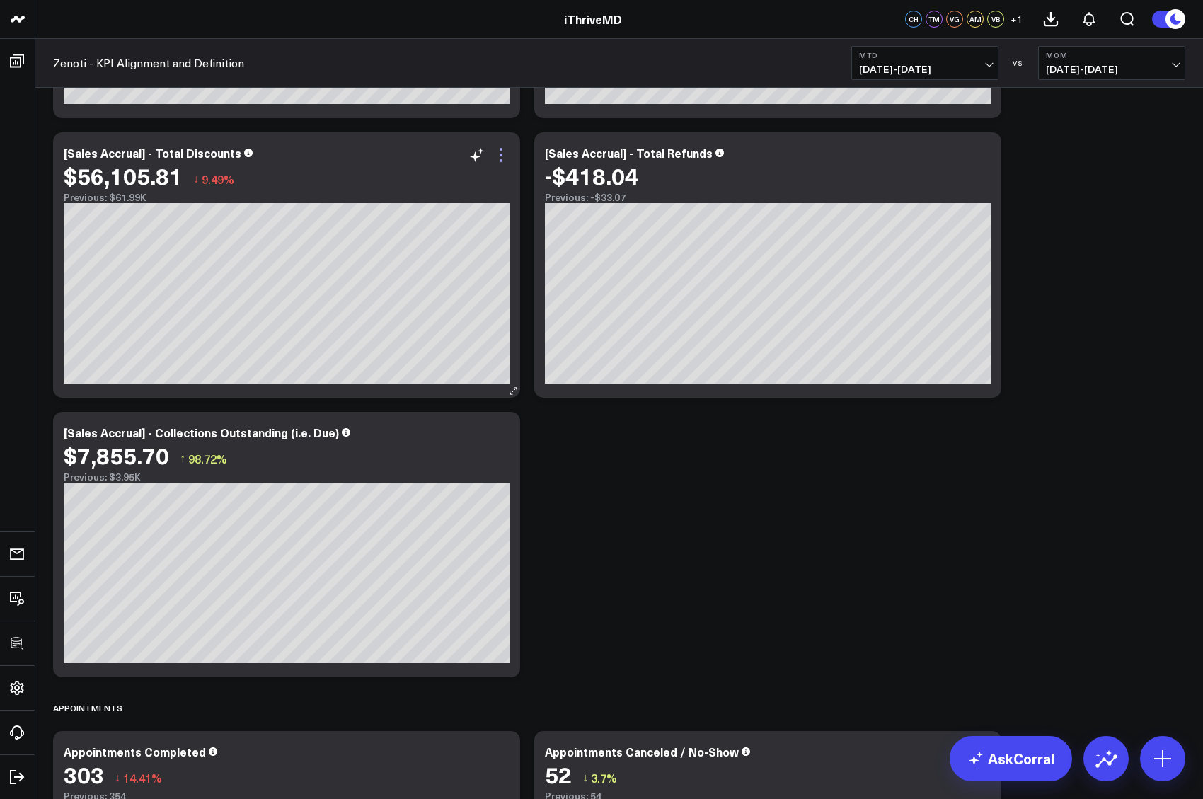
click at [507, 161] on icon at bounding box center [500, 154] width 17 height 17
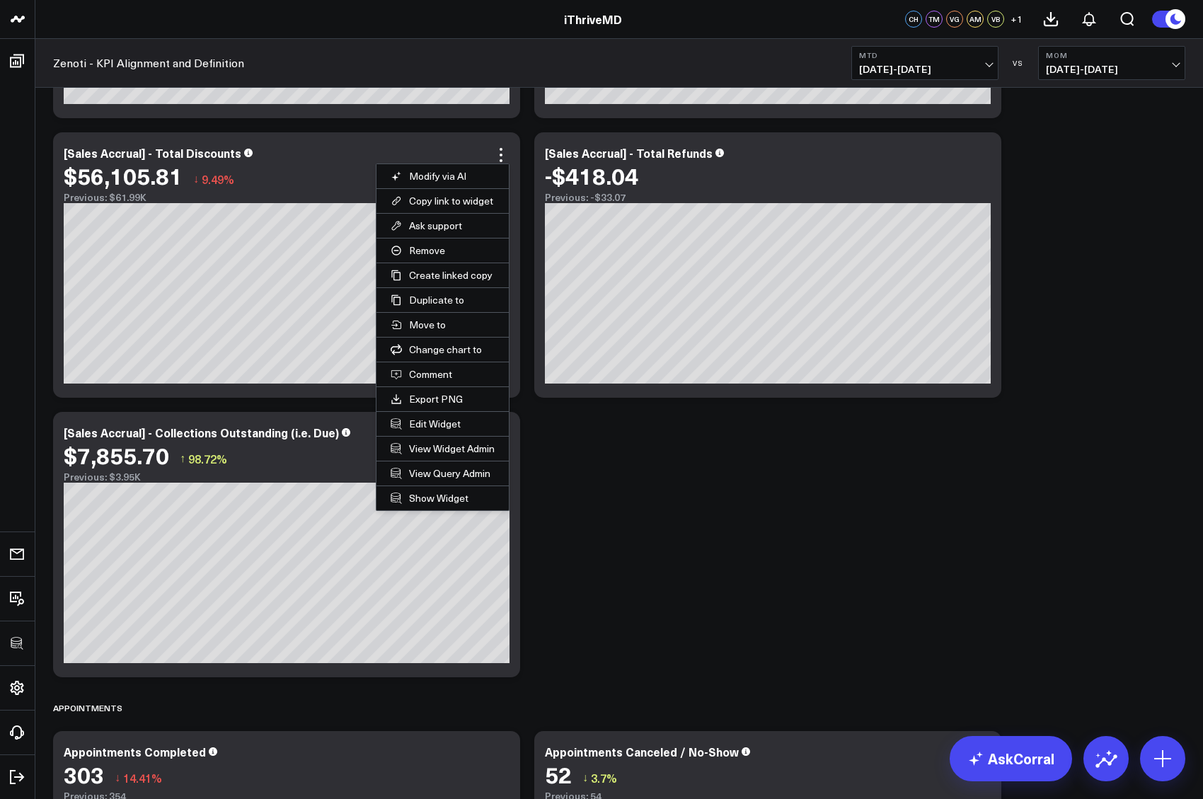
click at [708, 498] on div "Net Sales Modify via AI Copy link to widget Ask support Remove Create linked co…" at bounding box center [619, 125] width 1146 height 4630
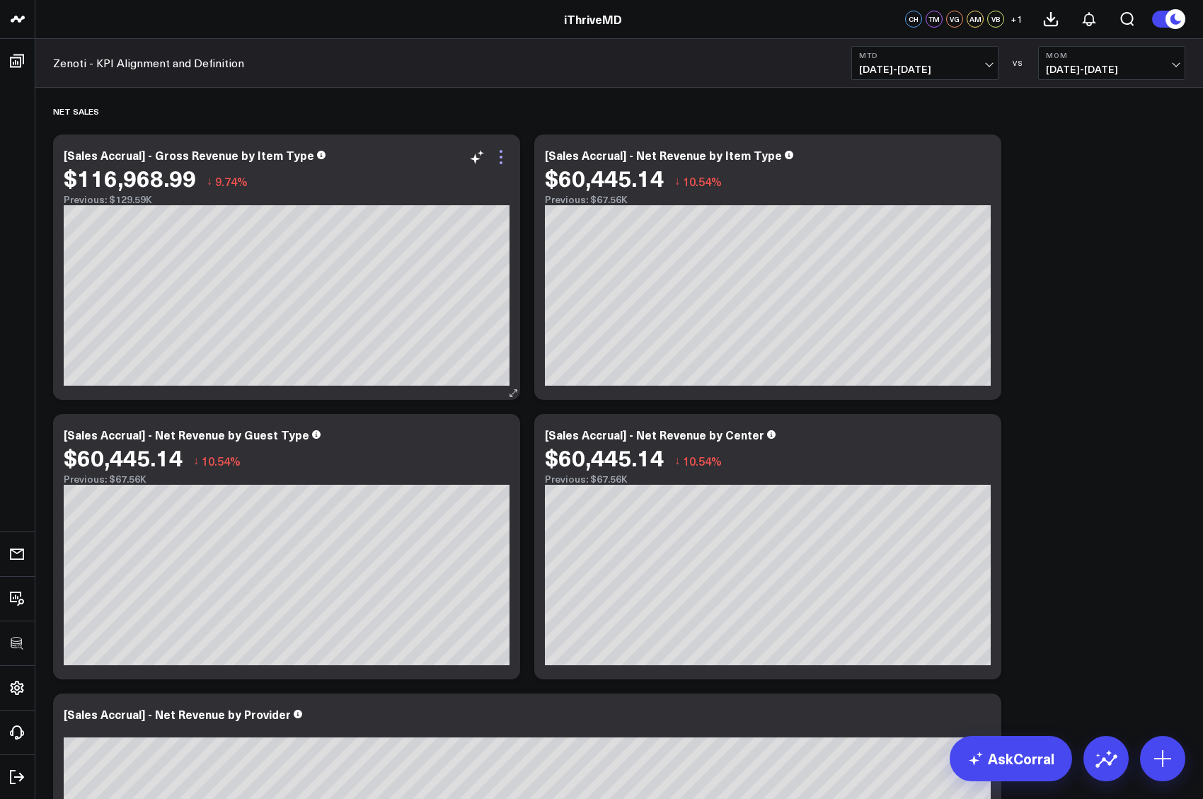
click at [500, 160] on icon at bounding box center [500, 157] width 17 height 17
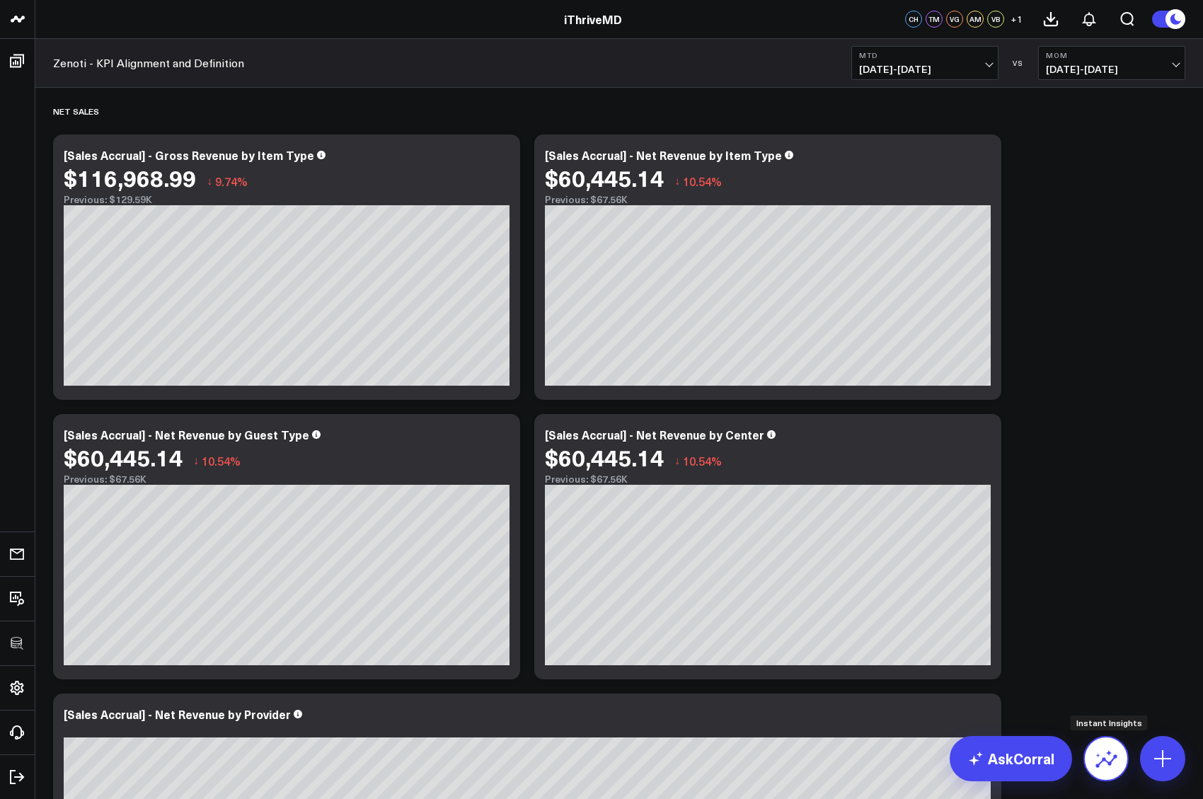
click at [1109, 763] on icon at bounding box center [1106, 760] width 22 height 13
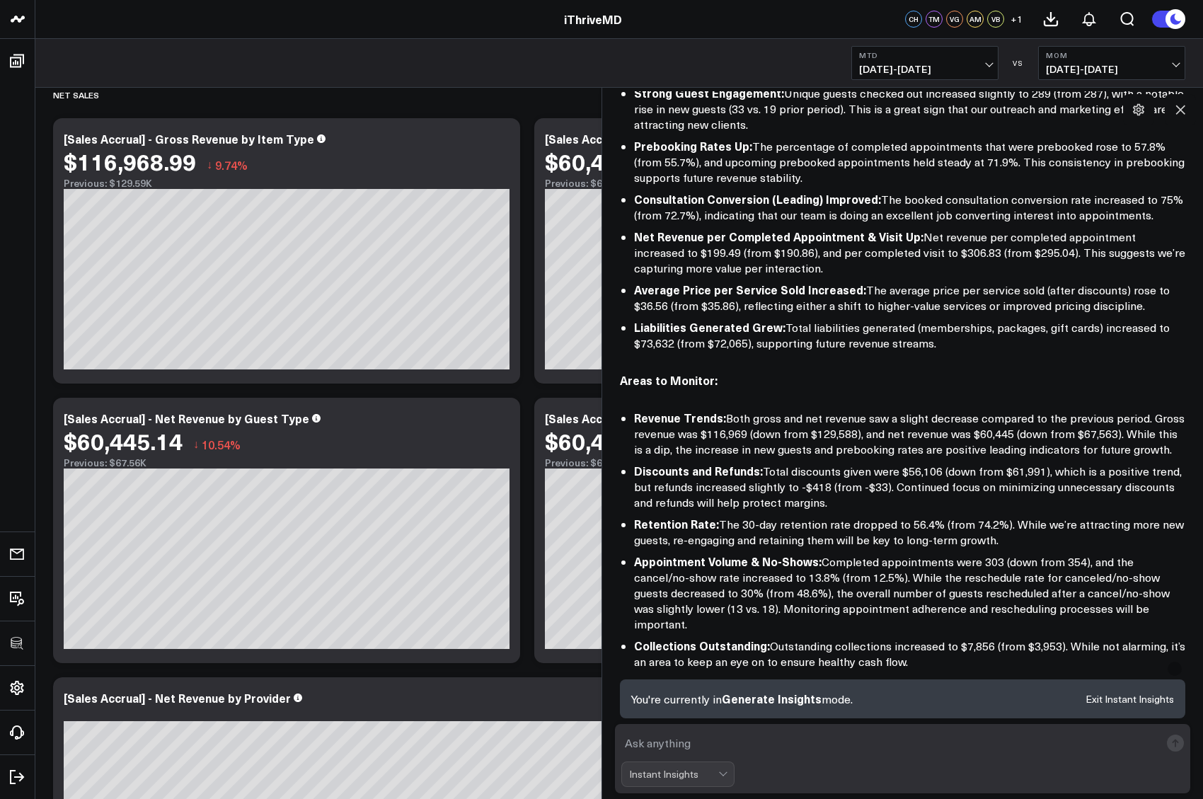
scroll to position [231, 0]
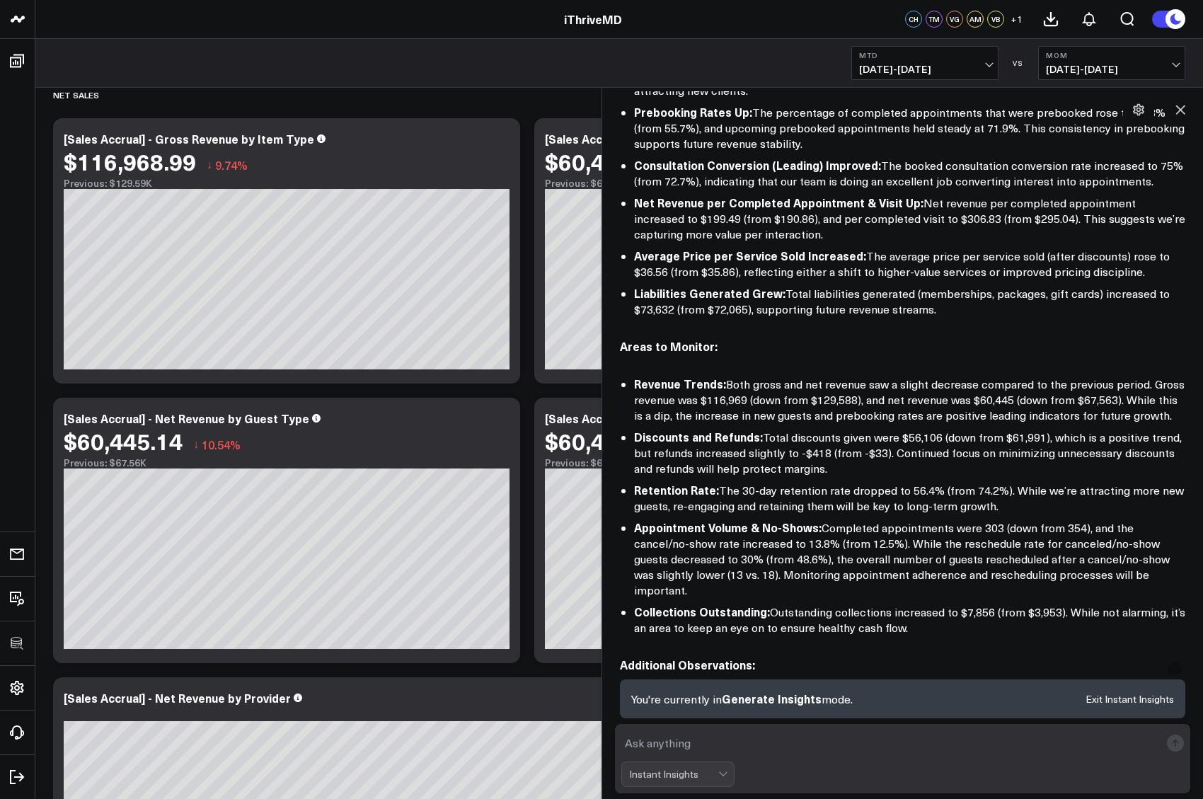
click at [659, 746] on textarea at bounding box center [890, 742] width 539 height 25
type textarea "Tell me more about the discounts. where have they been applied most commonly?"
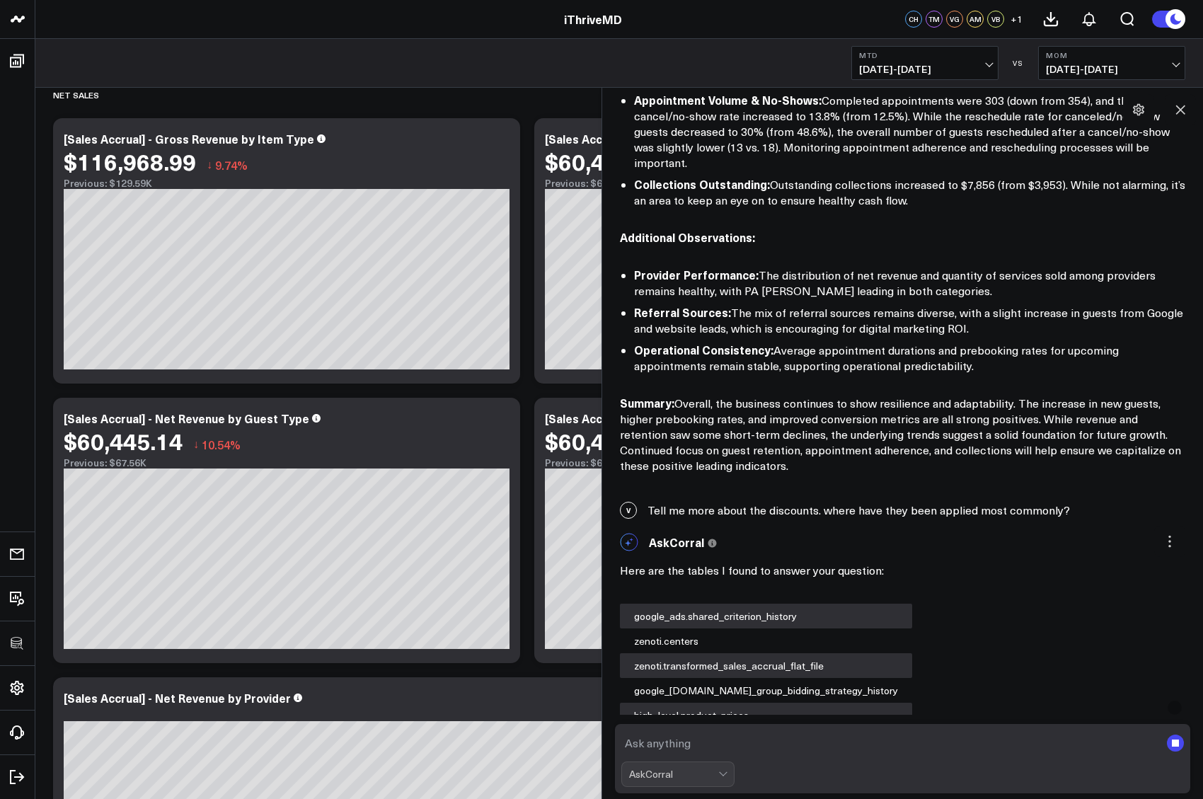
scroll to position [666, 0]
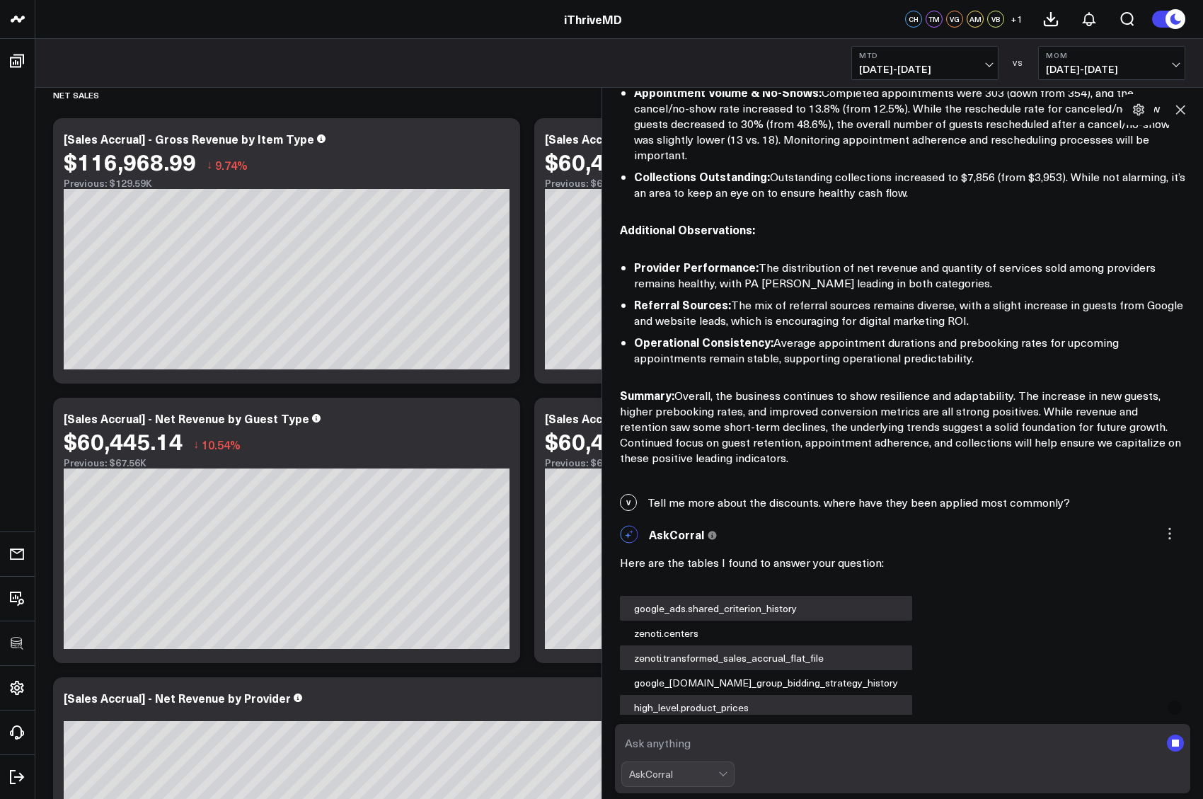
click at [689, 783] on div "AskCorral" at bounding box center [677, 773] width 113 height 25
click at [685, 781] on div "AskCorral" at bounding box center [677, 773] width 113 height 25
click at [719, 732] on textarea at bounding box center [890, 742] width 539 height 25
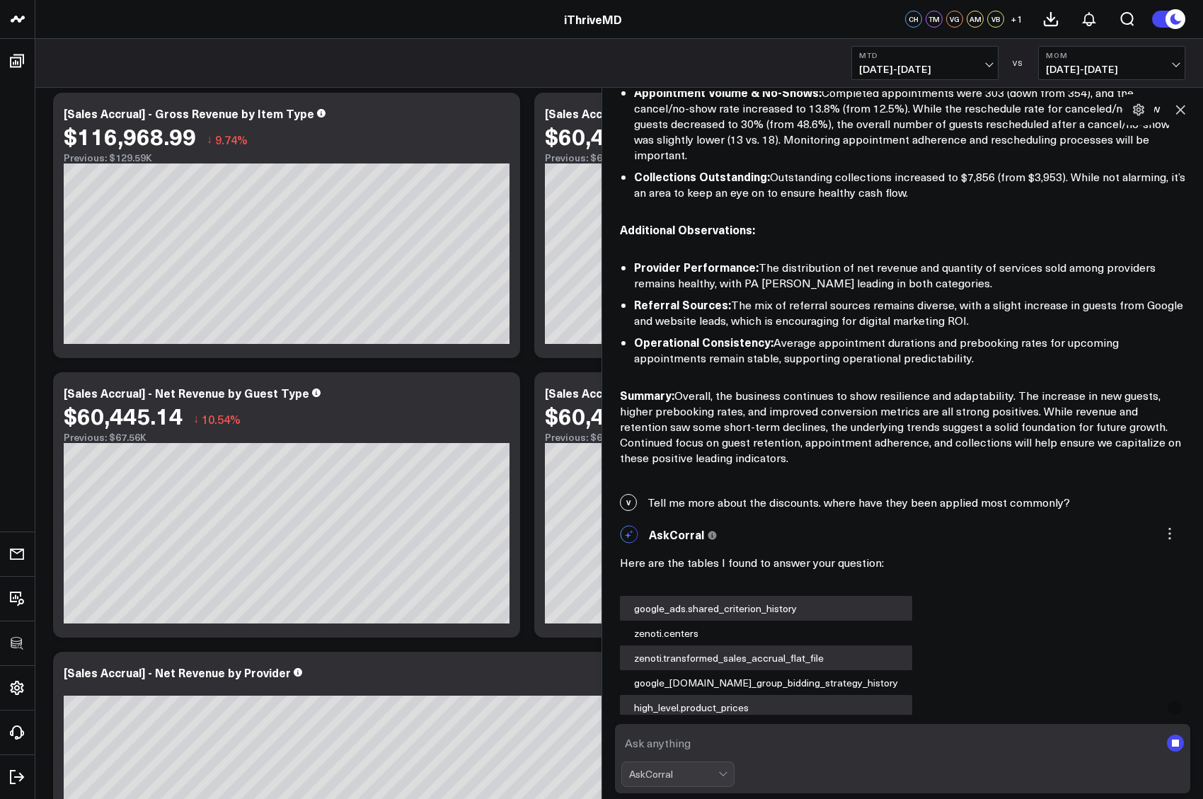
scroll to position [59, 0]
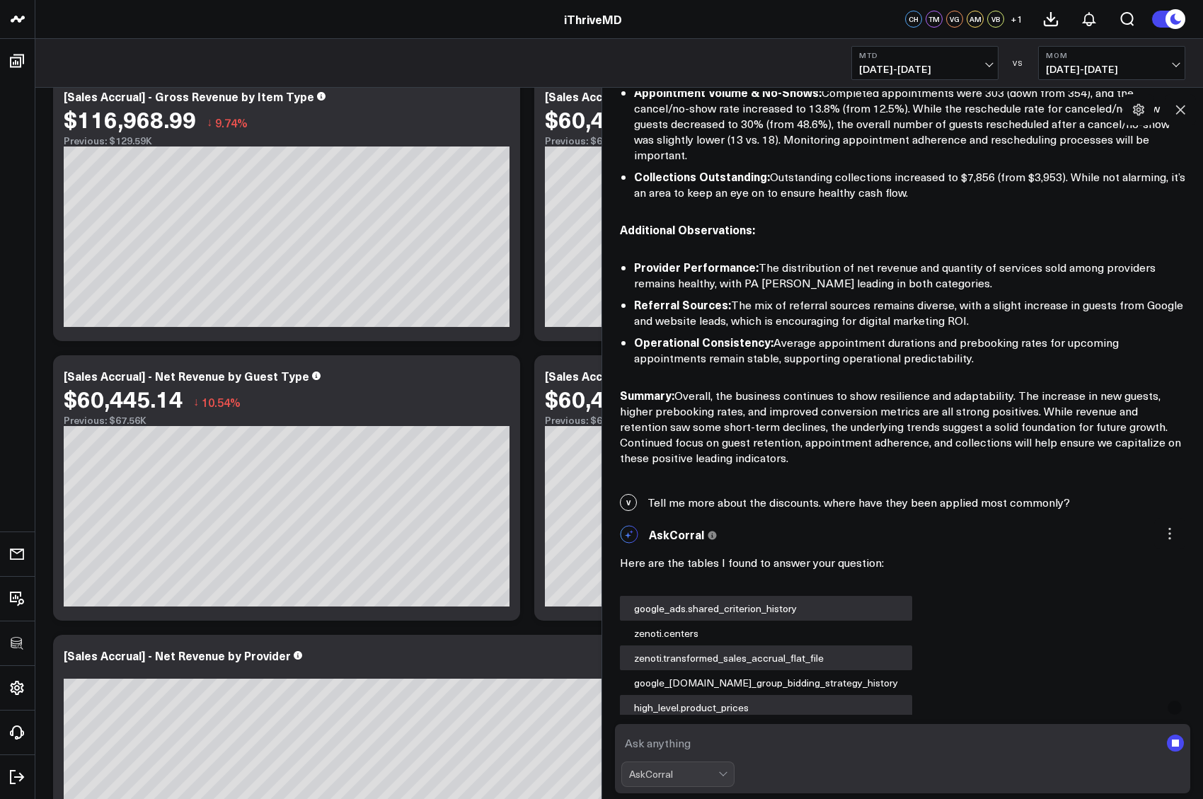
click at [720, 778] on div "AskCorral" at bounding box center [677, 773] width 113 height 25
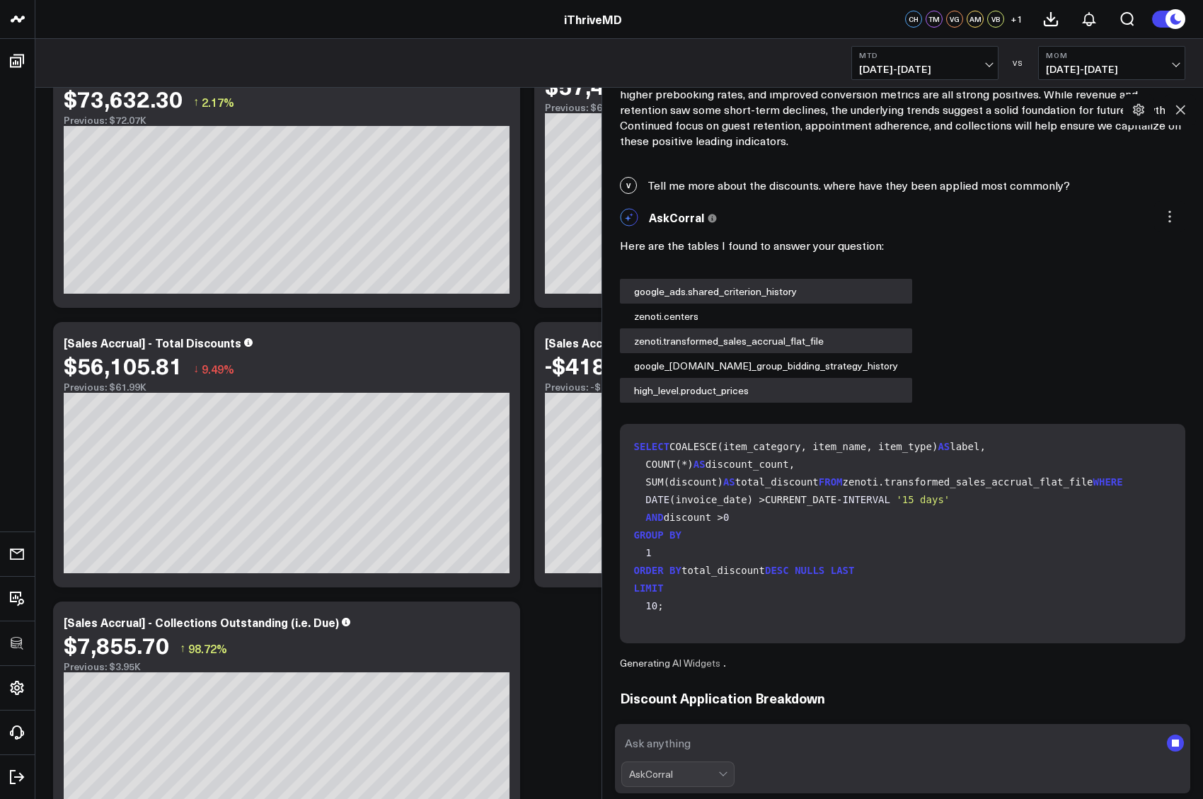
scroll to position [2161, 0]
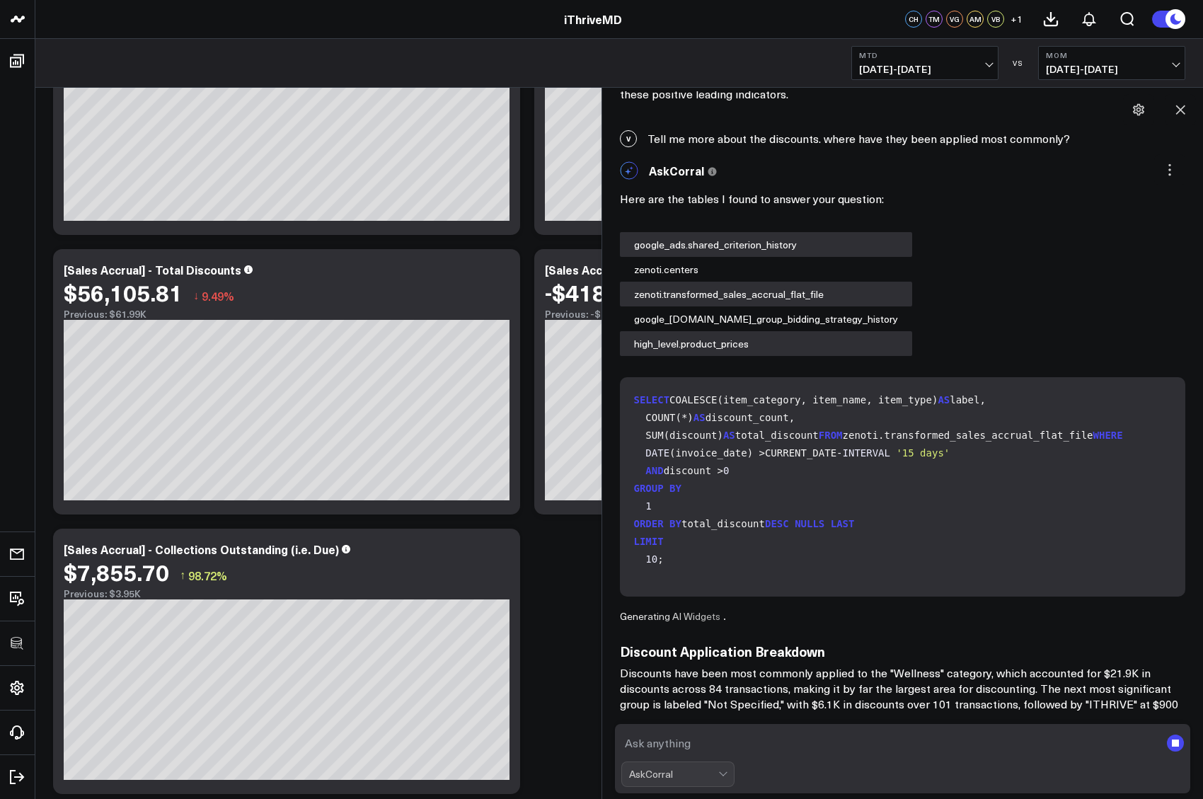
click at [726, 772] on div "AskCorral" at bounding box center [677, 773] width 113 height 25
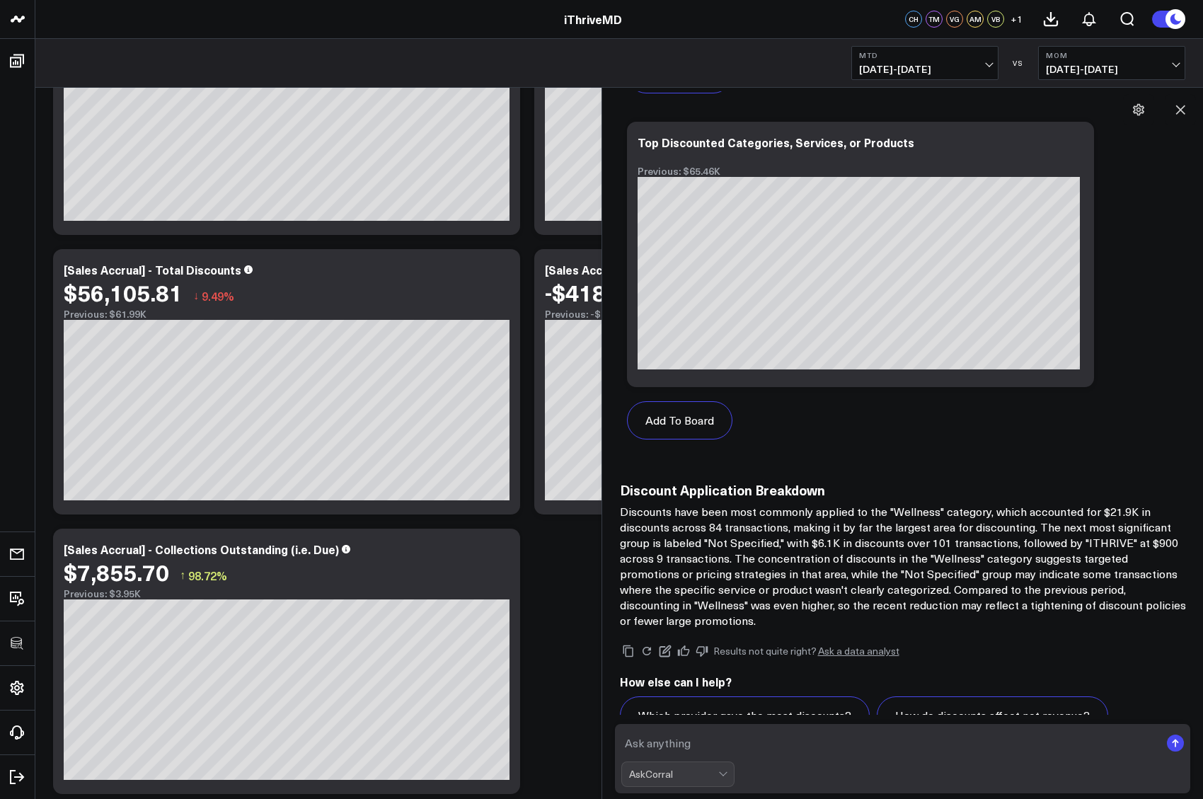
scroll to position [2284, 0]
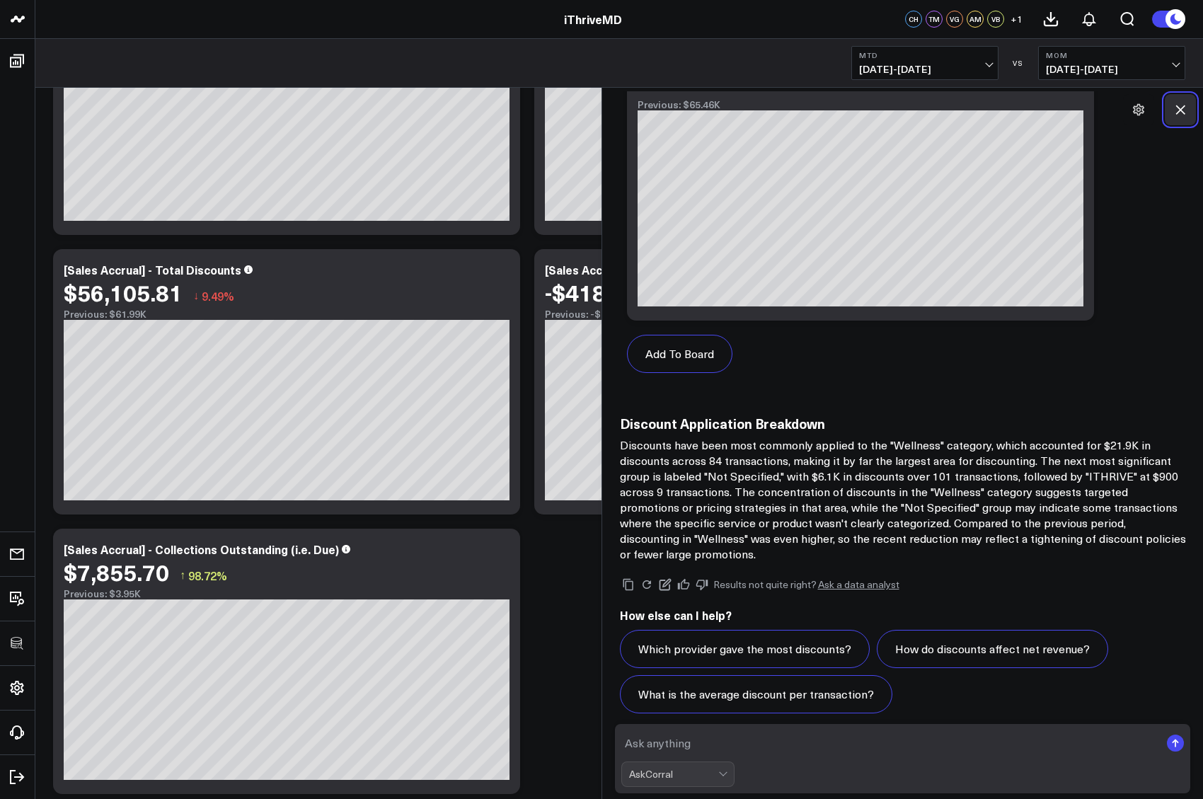
click at [1176, 108] on icon at bounding box center [1180, 110] width 14 height 14
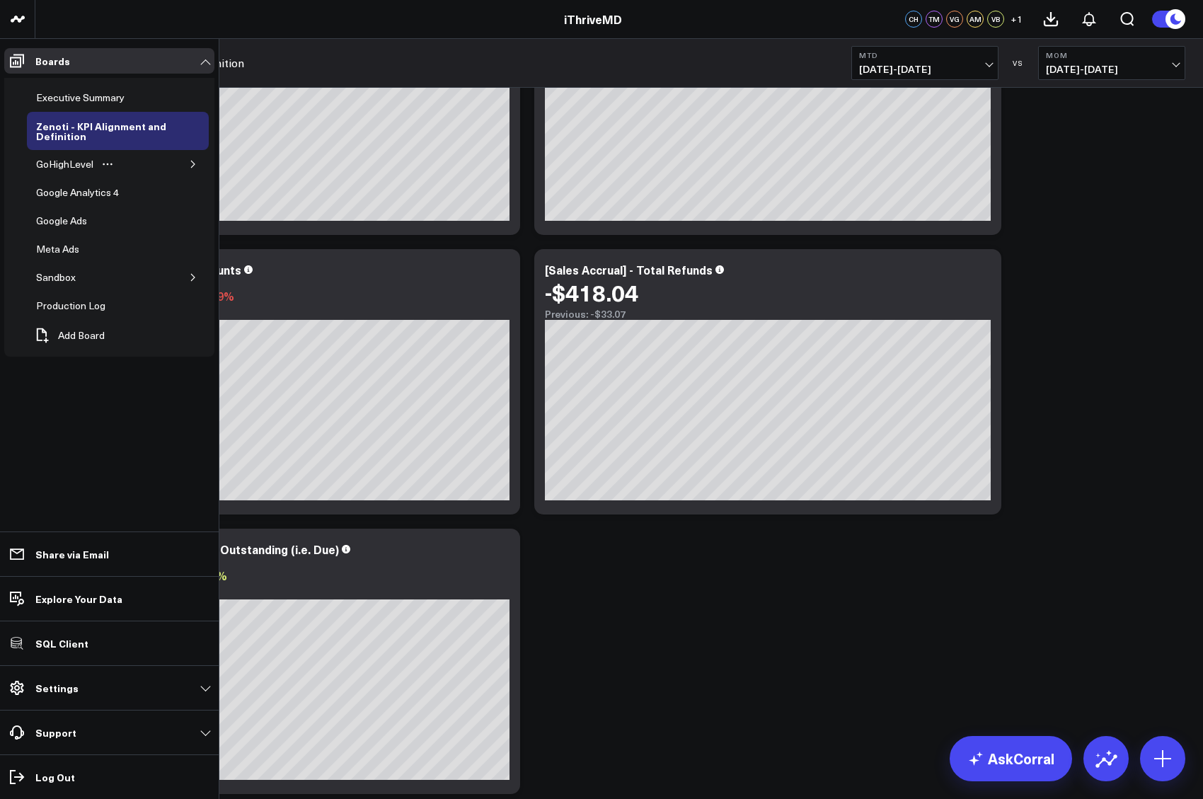
click at [190, 164] on icon "button" at bounding box center [193, 164] width 8 height 8
click at [79, 196] on div "GHL Subscriptions" at bounding box center [88, 192] width 91 height 17
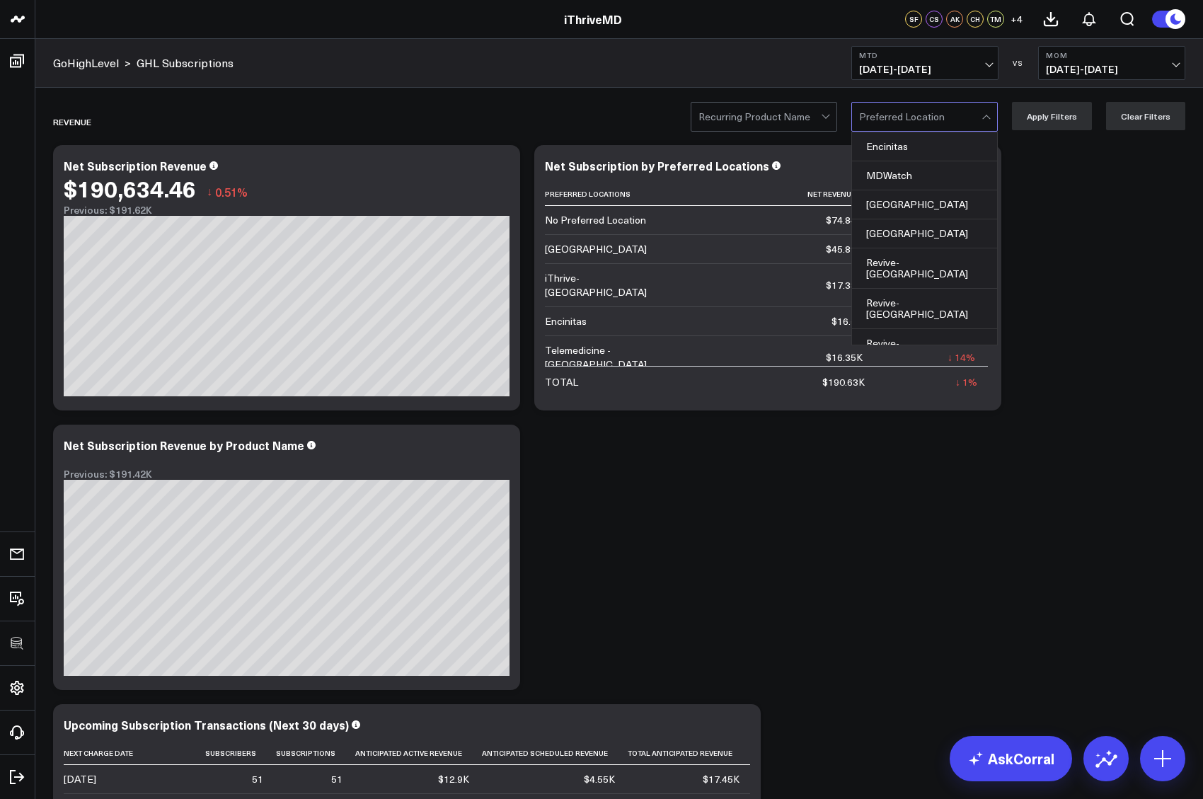
click at [912, 117] on div at bounding box center [920, 117] width 122 height 28
click at [920, 224] on div "[GEOGRAPHIC_DATA]" at bounding box center [924, 233] width 145 height 29
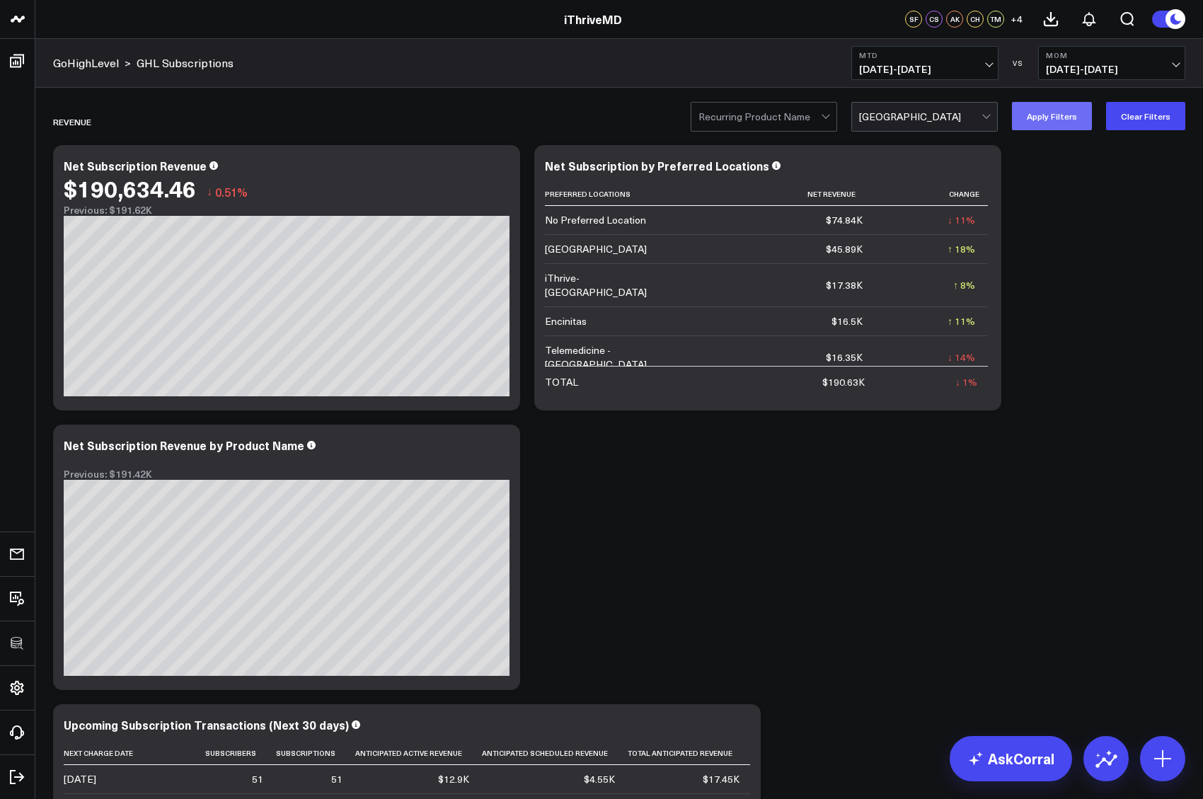
click at [1049, 110] on button "Apply Filters" at bounding box center [1052, 116] width 80 height 28
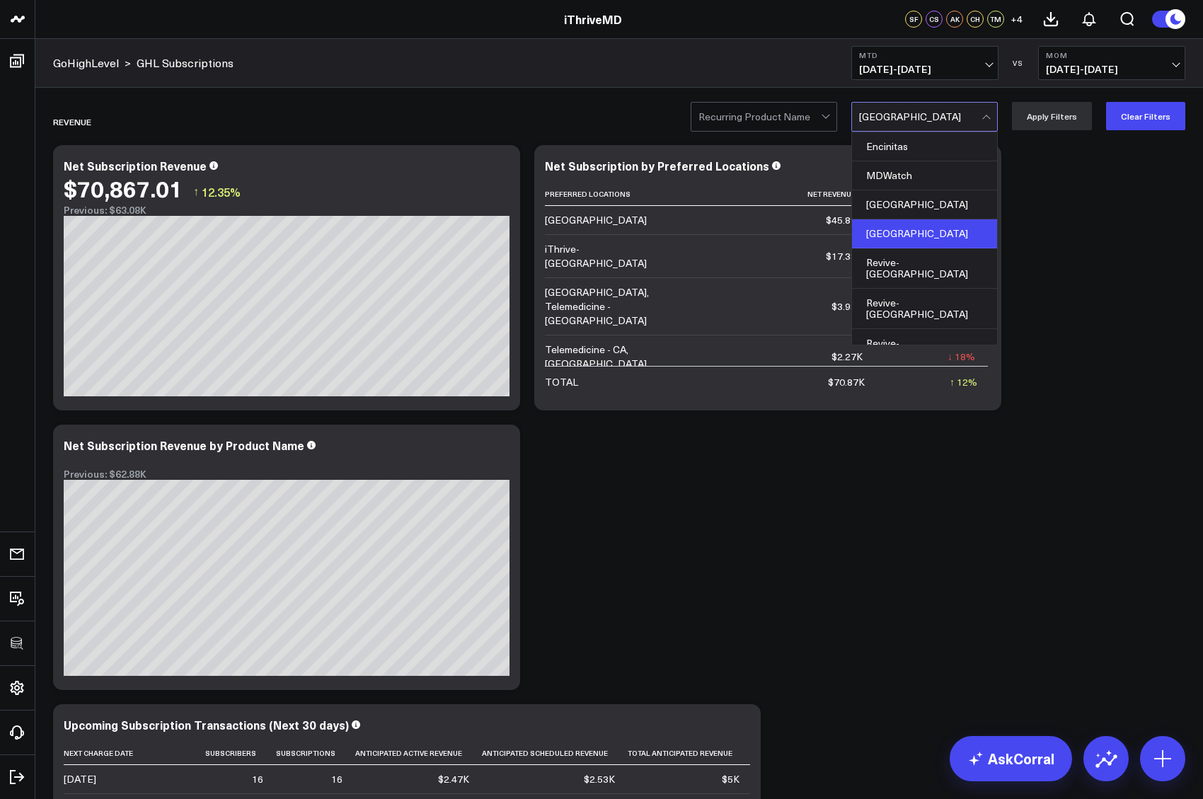
click at [911, 116] on div at bounding box center [920, 117] width 122 height 28
